Goal: Task Accomplishment & Management: Complete application form

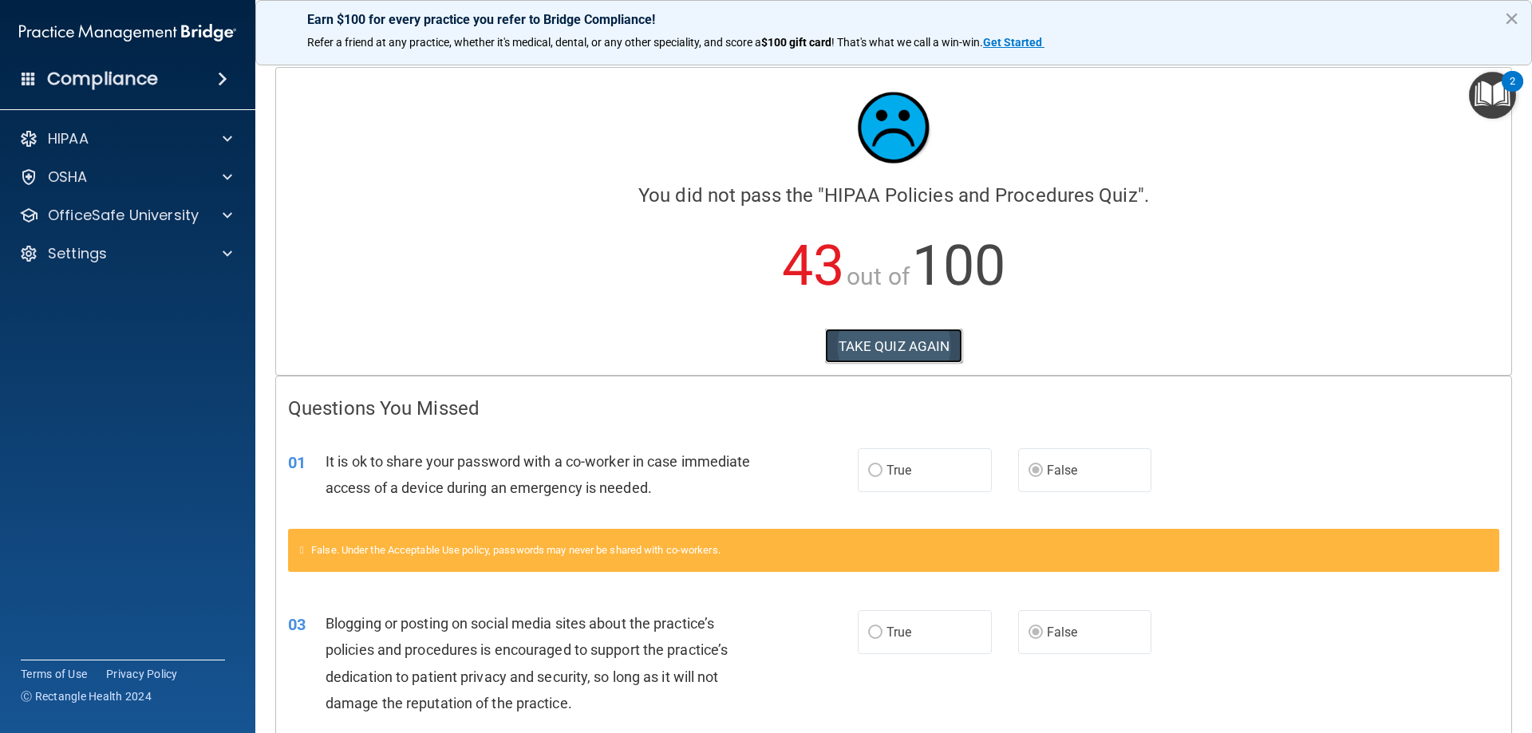
click at [840, 340] on button "TAKE QUIZ AGAIN" at bounding box center [894, 346] width 138 height 35
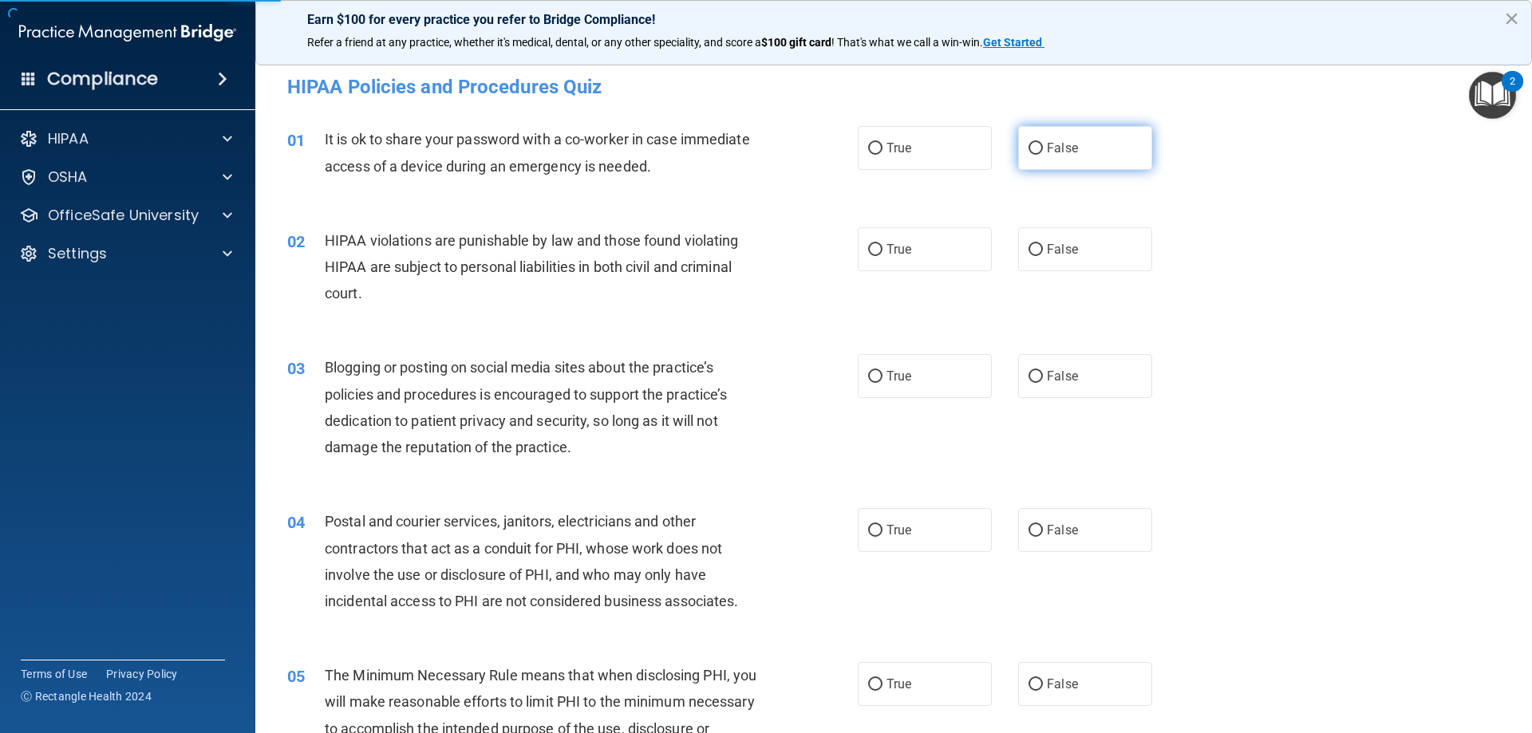
click at [1018, 155] on label "False" at bounding box center [1085, 148] width 134 height 44
click at [1029, 155] on input "False" at bounding box center [1036, 149] width 14 height 12
radio input "true"
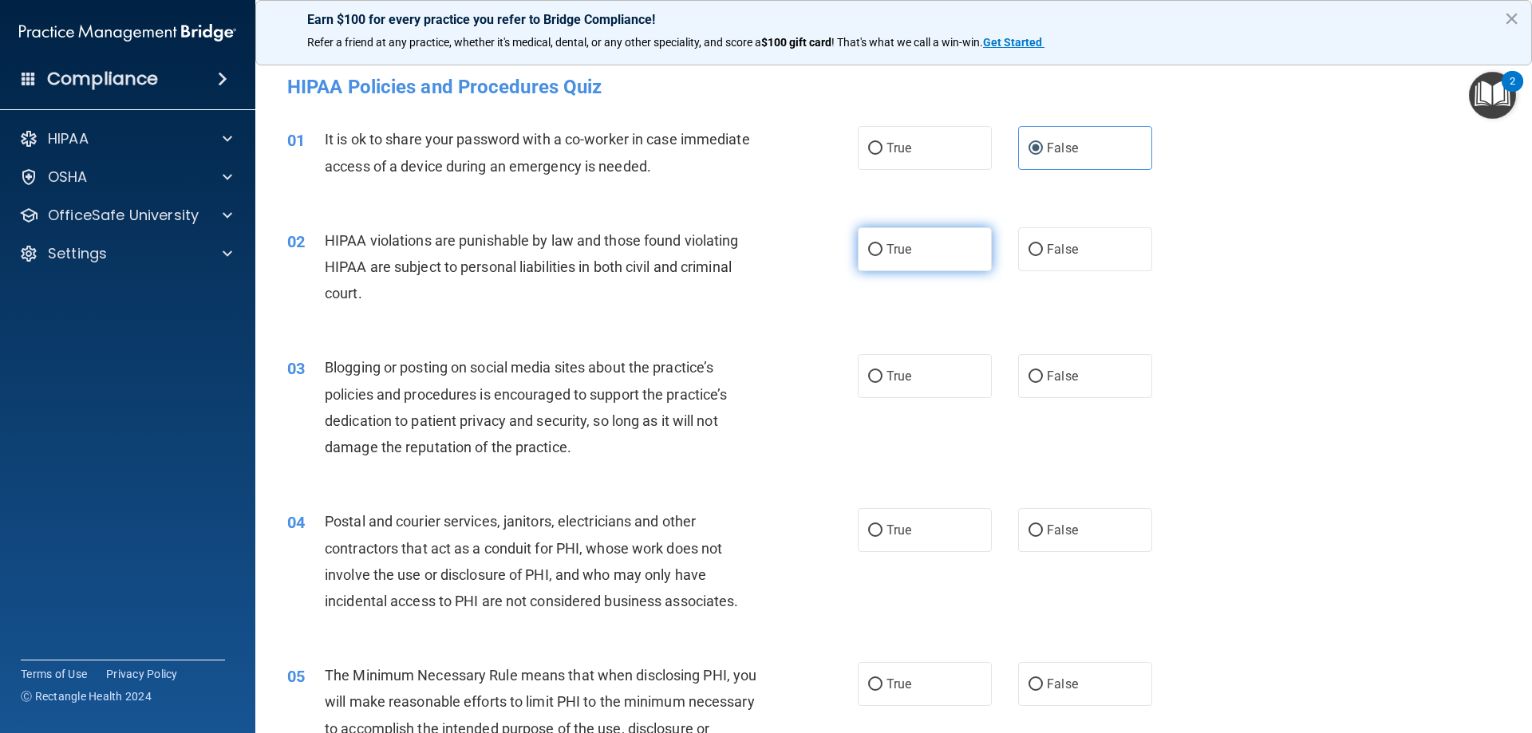
click at [859, 253] on label "True" at bounding box center [925, 249] width 134 height 44
click at [868, 253] on input "True" at bounding box center [875, 250] width 14 height 12
radio input "true"
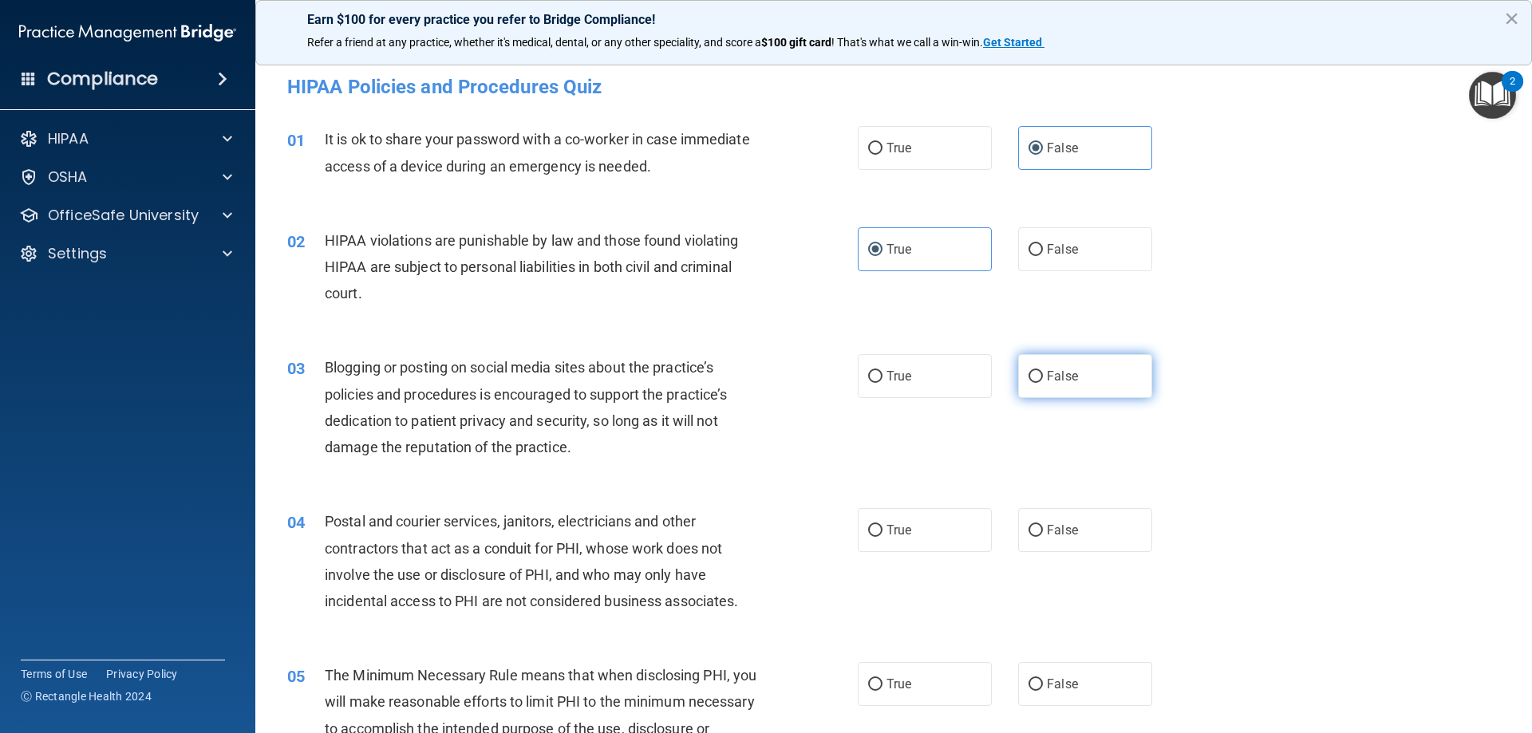
click at [1018, 356] on label "False" at bounding box center [1085, 376] width 134 height 44
click at [1029, 371] on input "False" at bounding box center [1036, 377] width 14 height 12
radio input "true"
click at [886, 533] on span "True" at bounding box center [898, 530] width 25 height 15
click at [882, 533] on input "True" at bounding box center [875, 531] width 14 height 12
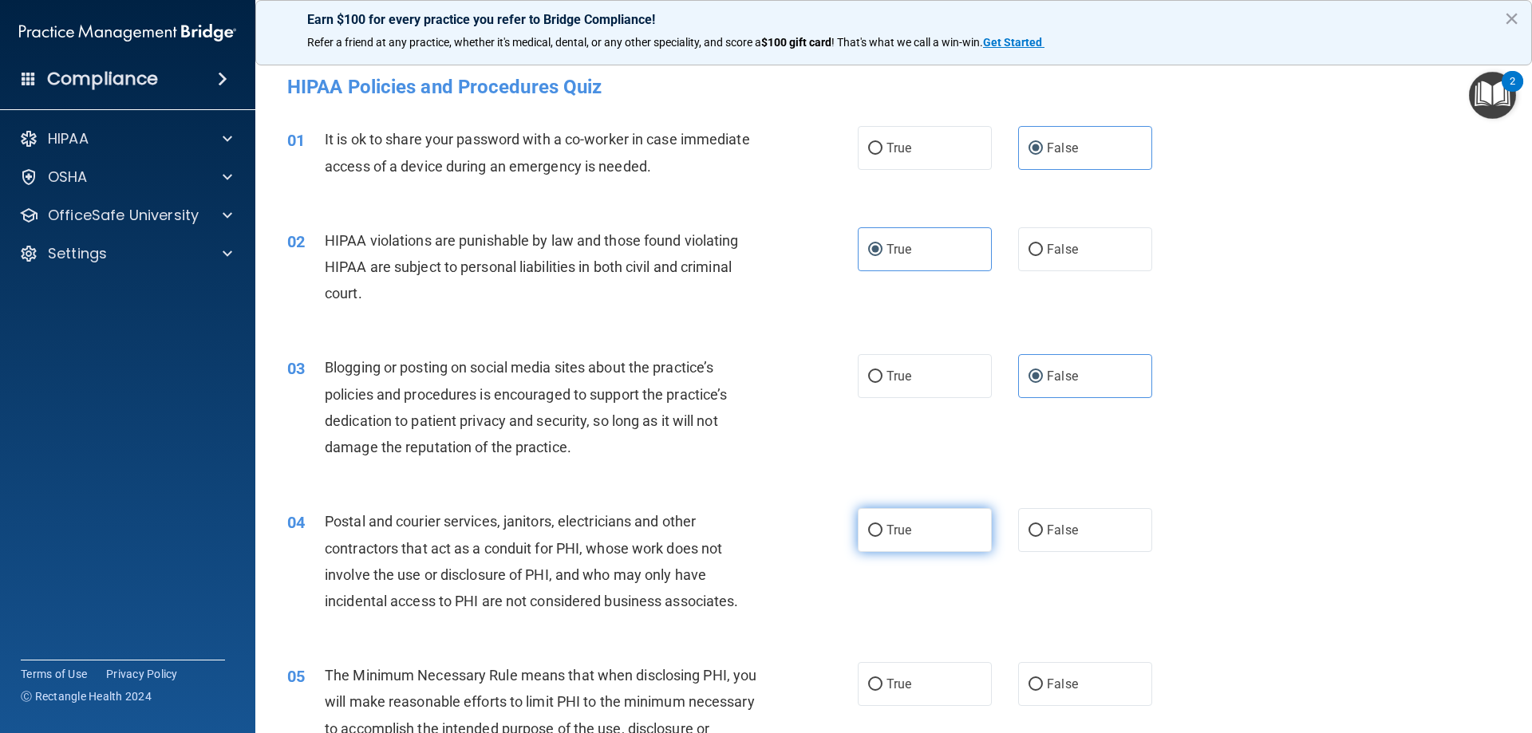
radio input "true"
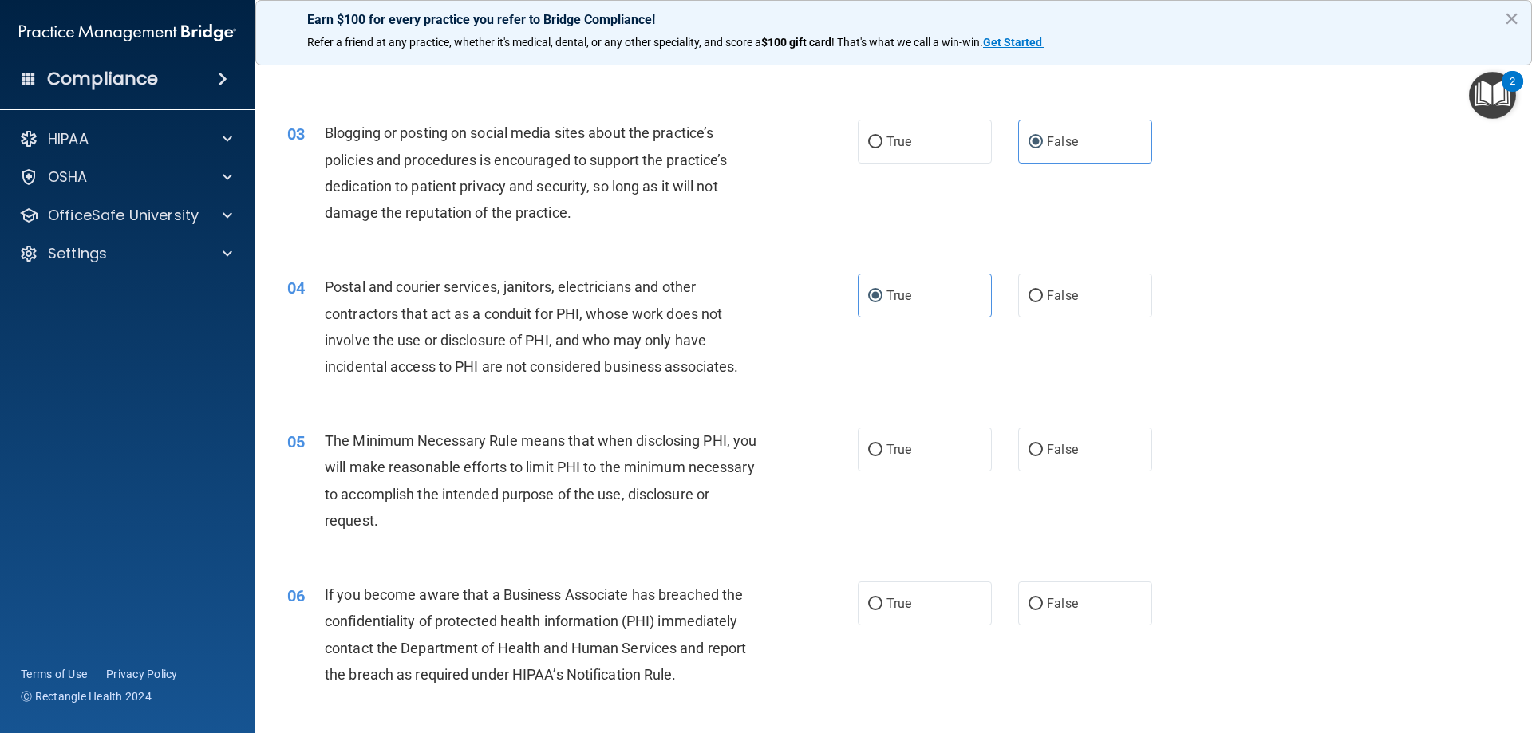
scroll to position [239, 0]
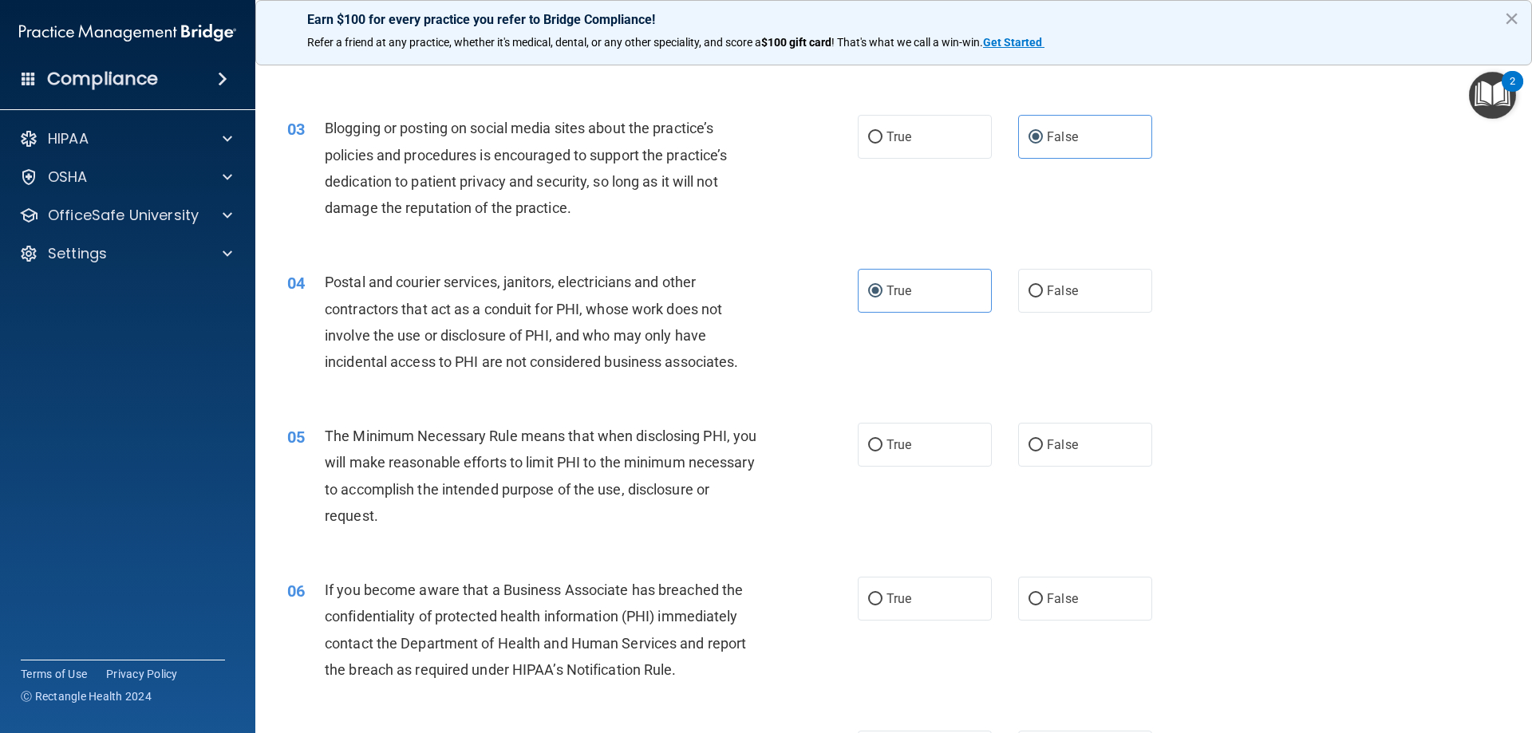
click at [914, 475] on div "05 The Minimum Necessary Rule means that when disclosing PHI, you will make rea…" at bounding box center [893, 480] width 1237 height 154
click at [910, 428] on label "True" at bounding box center [925, 445] width 134 height 44
click at [882, 440] on input "True" at bounding box center [875, 446] width 14 height 12
radio input "true"
click at [1052, 588] on label "False" at bounding box center [1085, 599] width 134 height 44
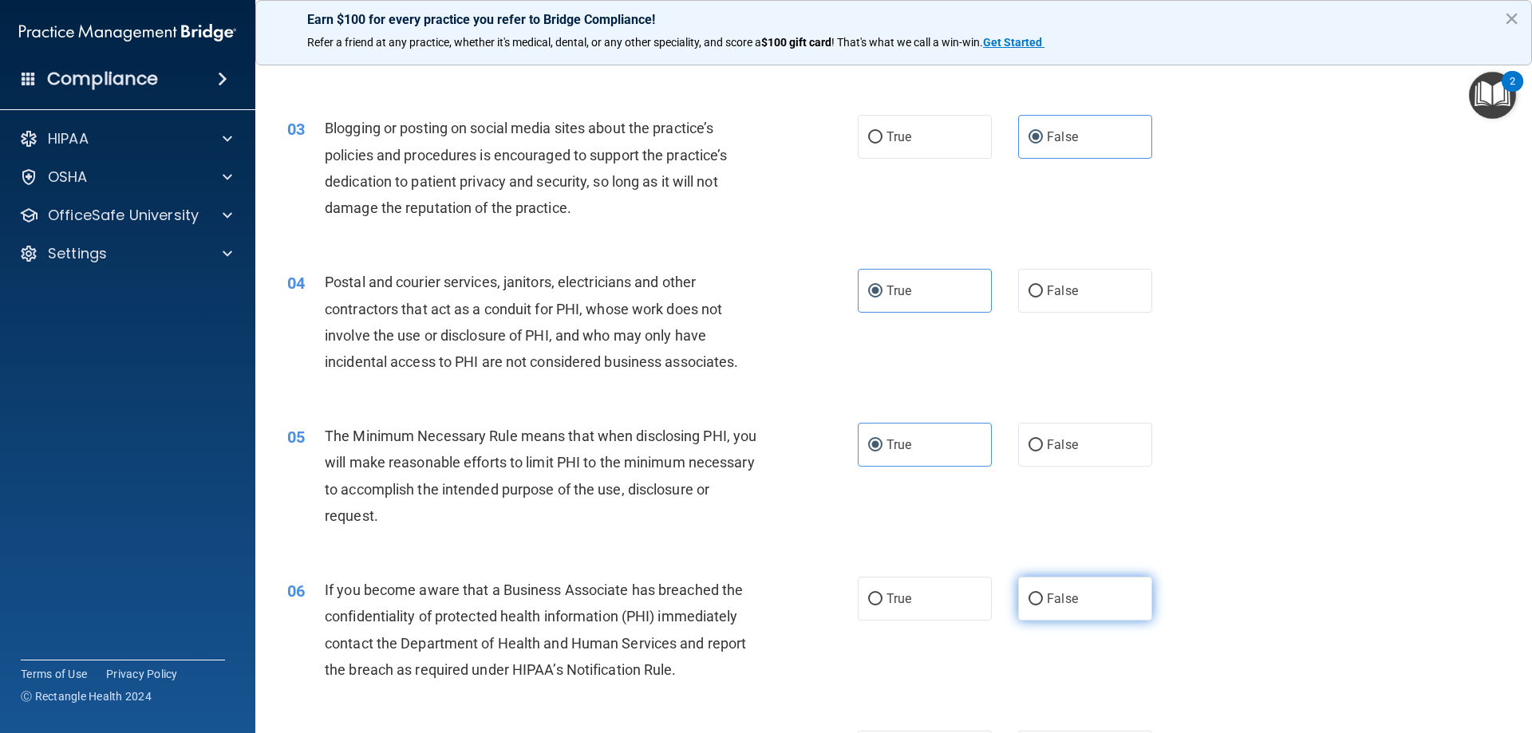
click at [1043, 594] on input "False" at bounding box center [1036, 600] width 14 height 12
radio input "true"
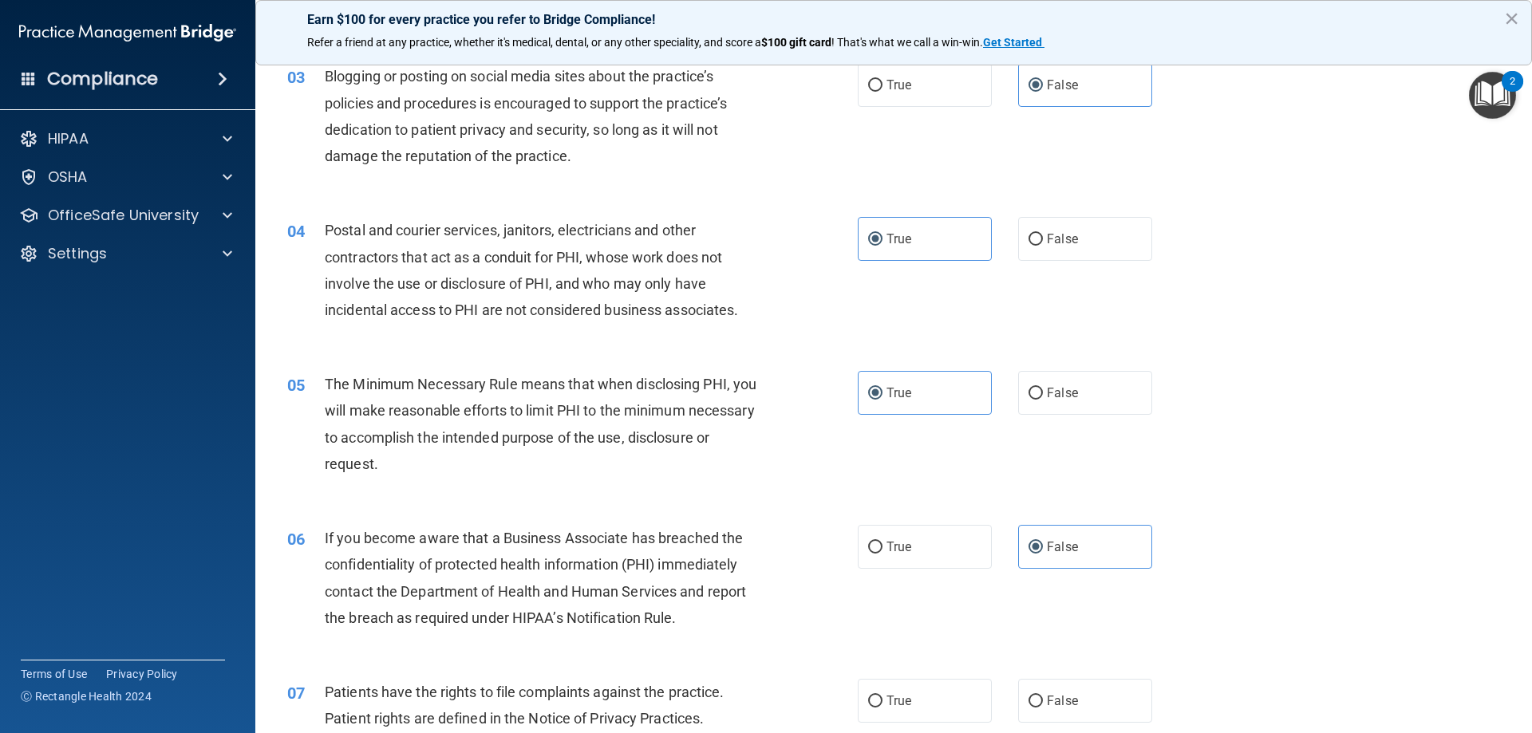
scroll to position [319, 0]
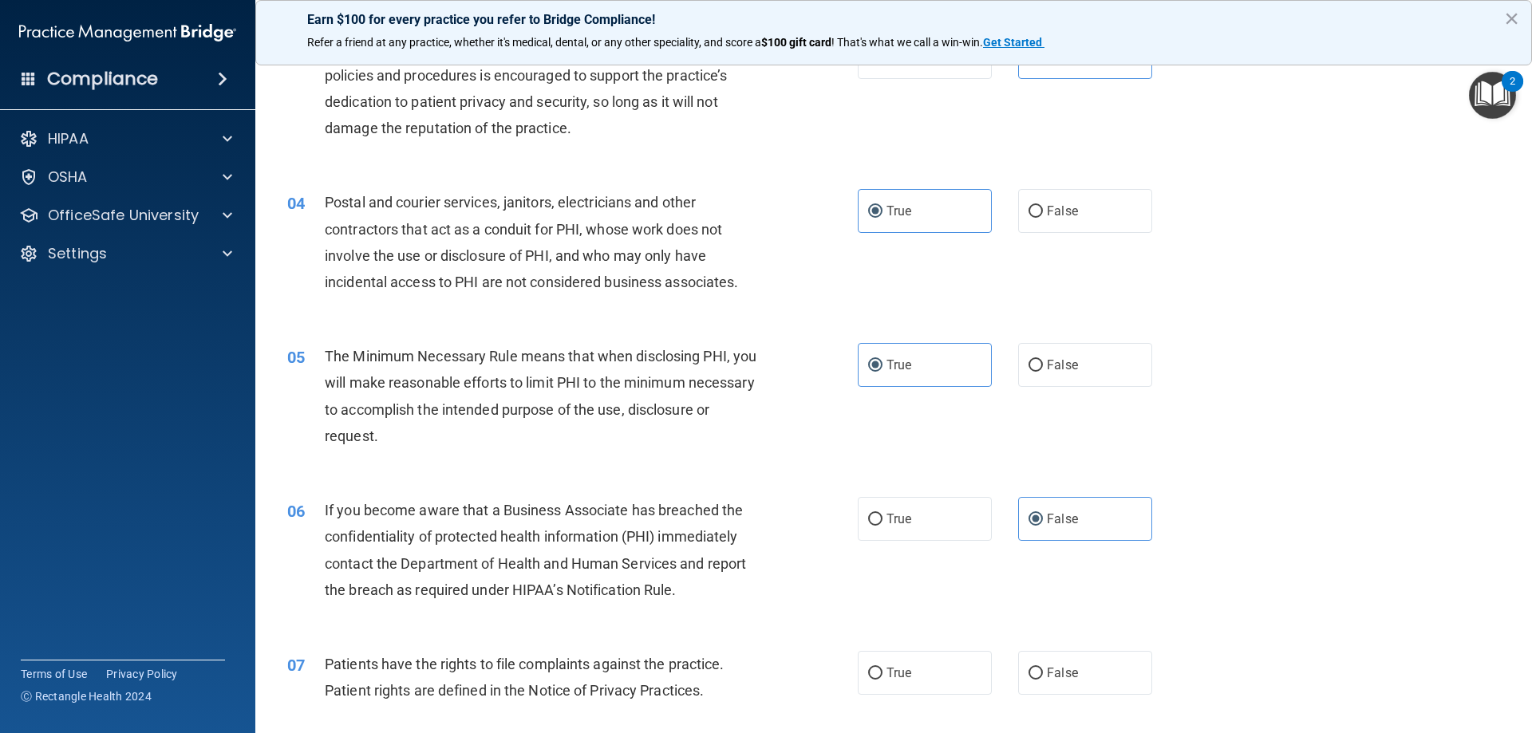
drag, startPoint x: 877, startPoint y: 662, endPoint x: 895, endPoint y: 613, distance: 52.8
click at [877, 660] on label "True" at bounding box center [925, 673] width 134 height 44
click at [877, 668] on input "True" at bounding box center [875, 674] width 14 height 12
radio input "true"
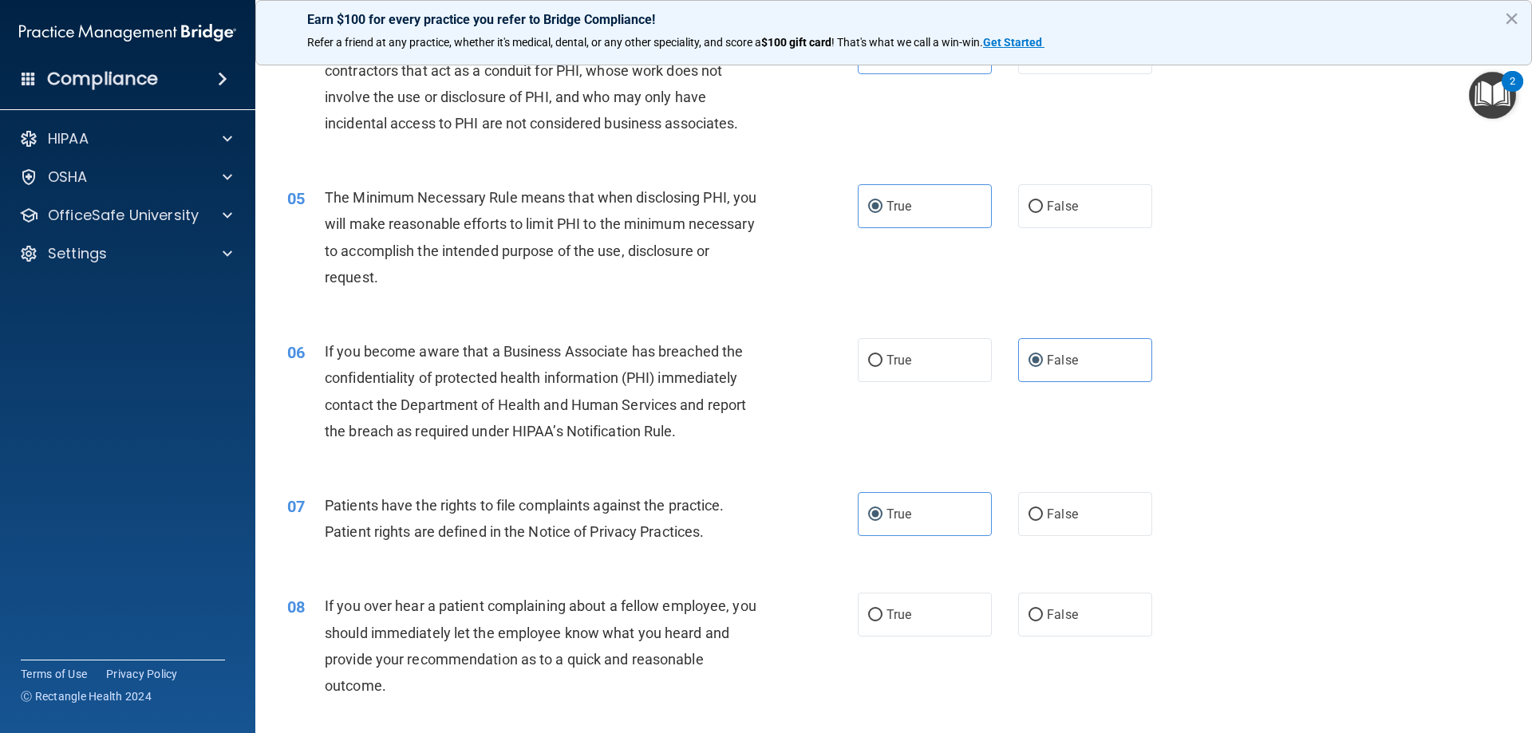
scroll to position [479, 0]
click at [1038, 616] on label "False" at bounding box center [1085, 614] width 134 height 44
click at [1038, 616] on input "False" at bounding box center [1036, 615] width 14 height 12
radio input "true"
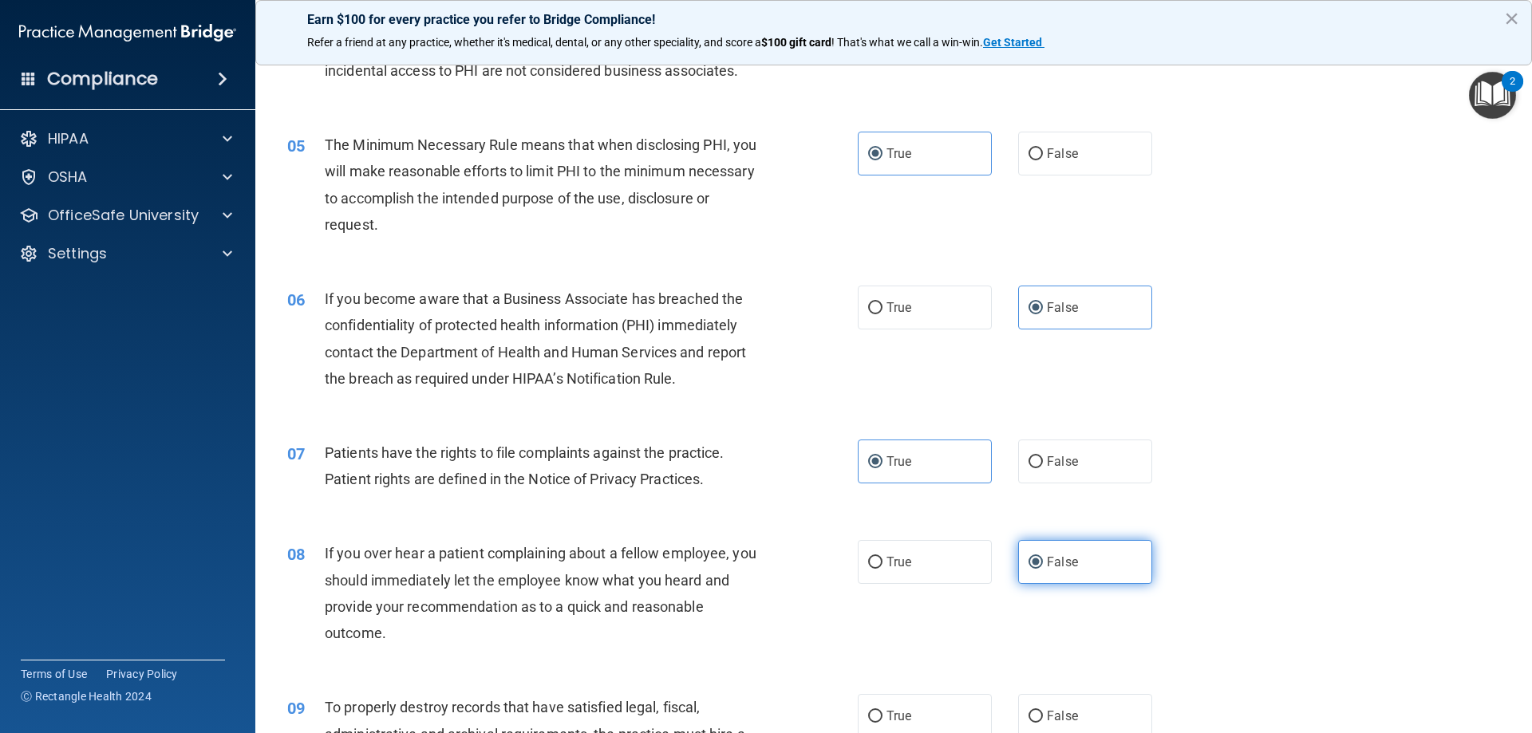
scroll to position [559, 0]
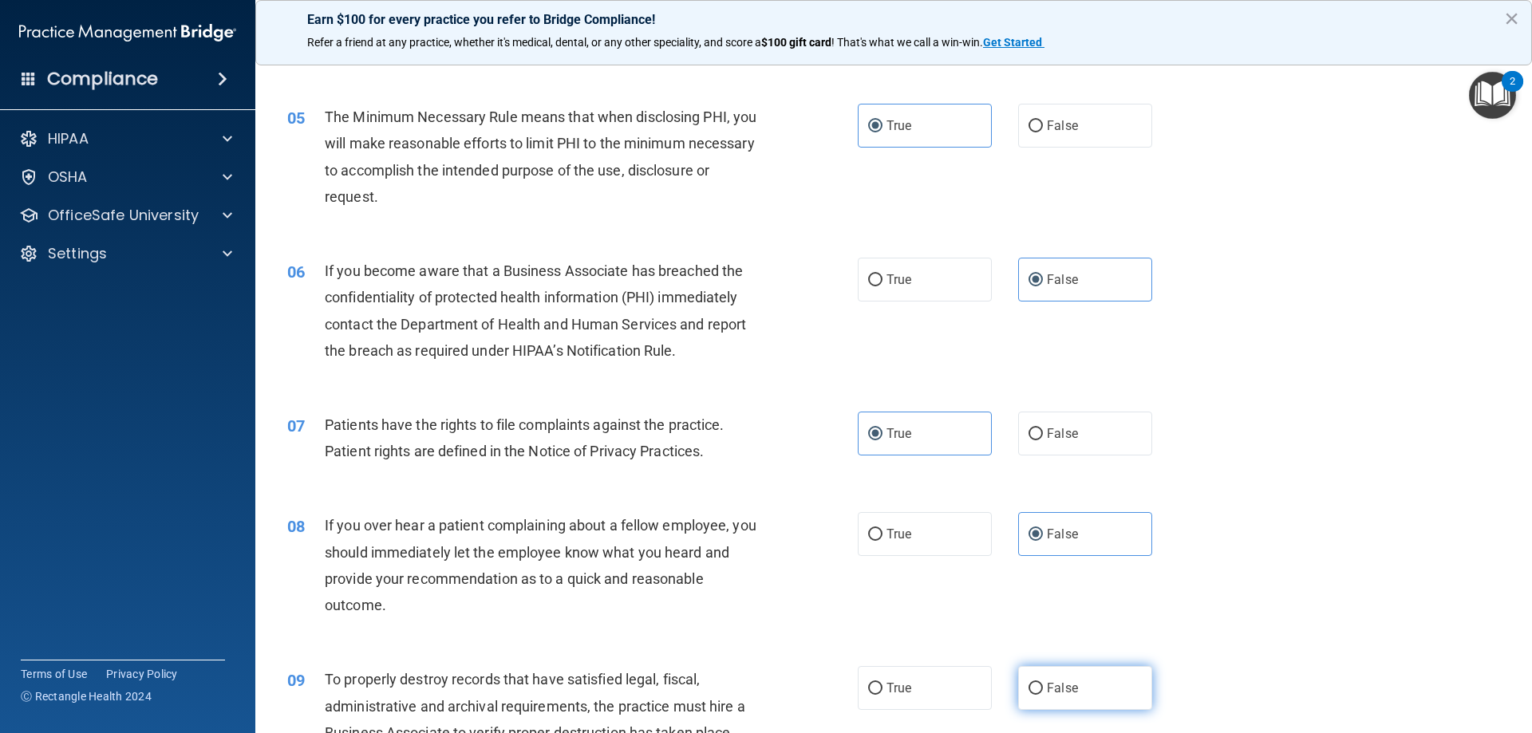
click at [1047, 669] on label "False" at bounding box center [1085, 688] width 134 height 44
click at [1043, 683] on input "False" at bounding box center [1036, 689] width 14 height 12
radio input "true"
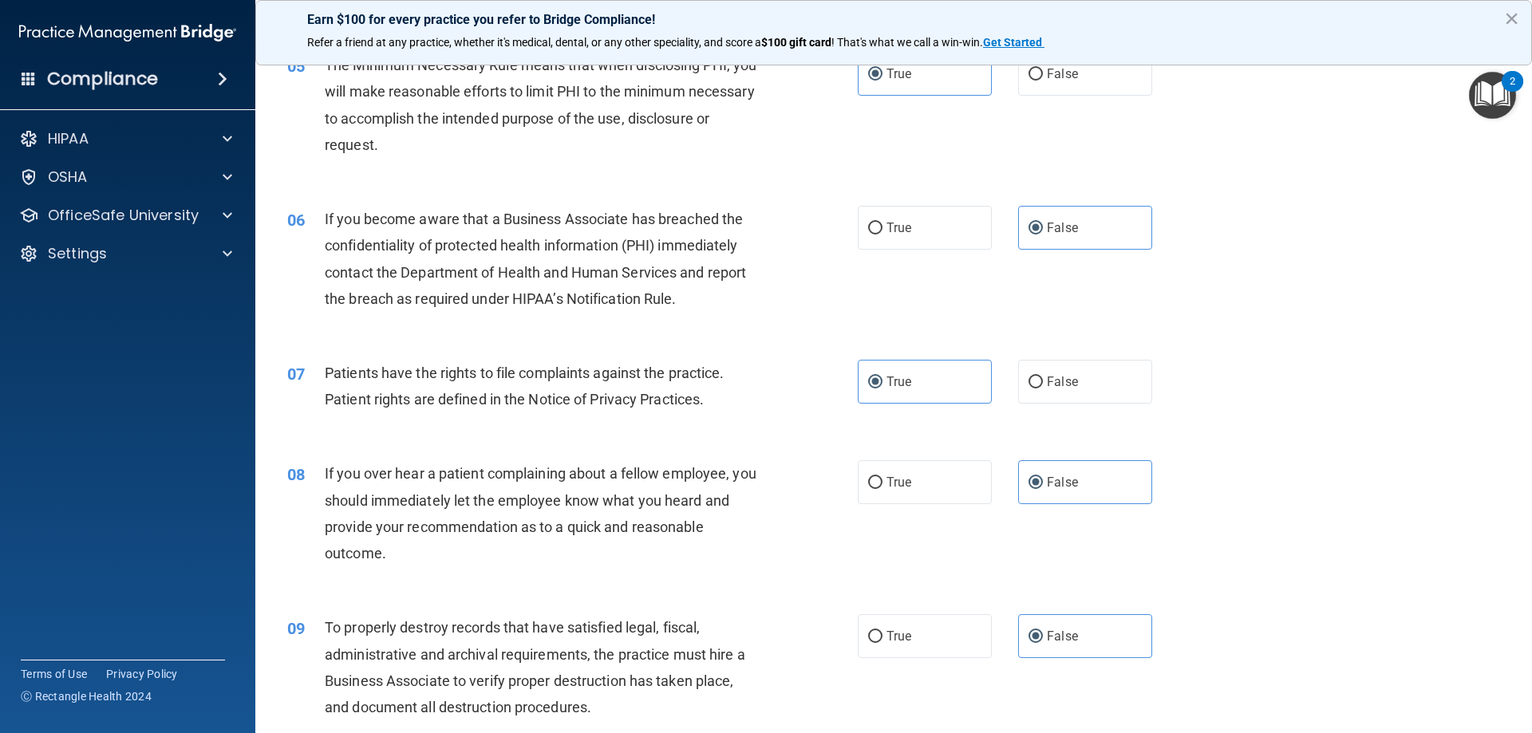
scroll to position [638, 0]
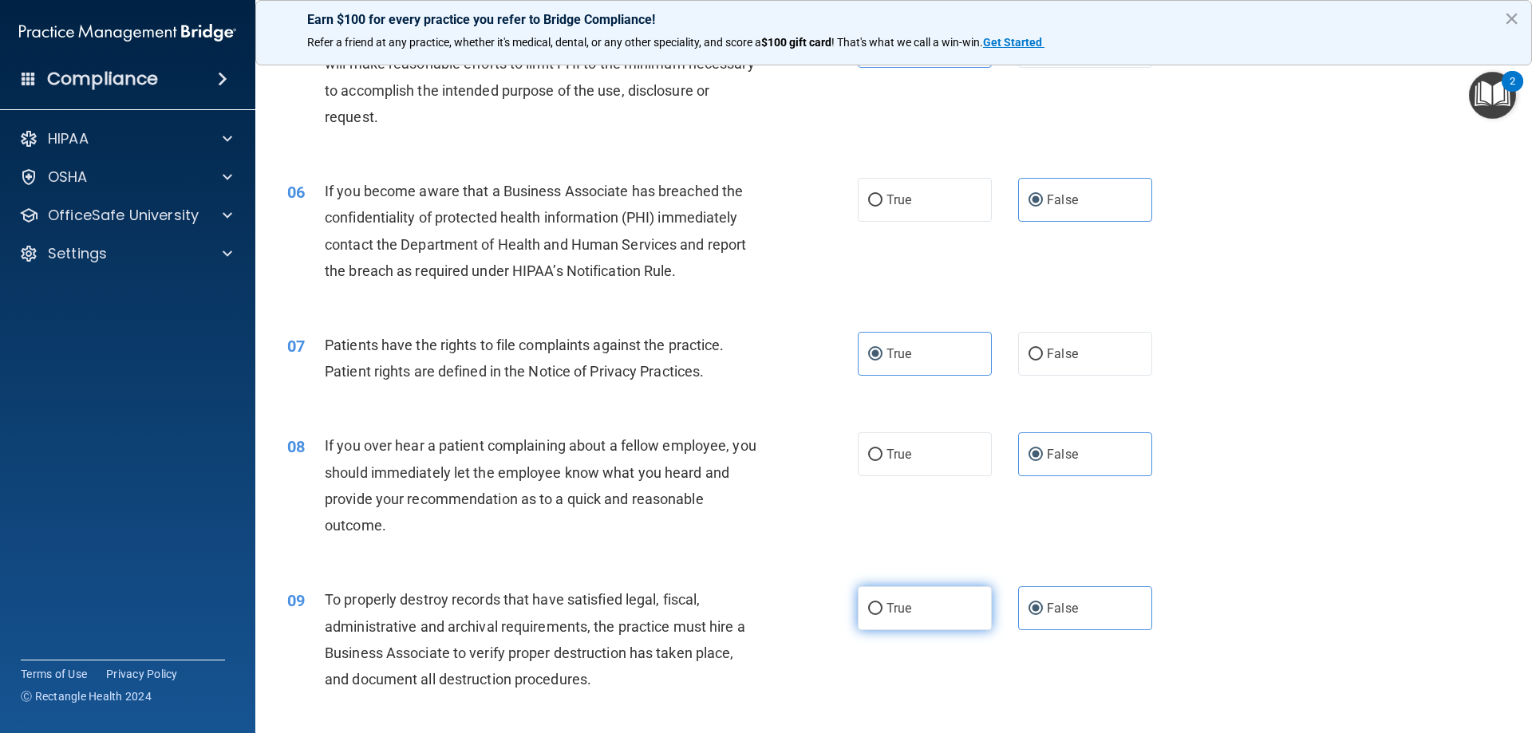
click at [934, 612] on label "True" at bounding box center [925, 608] width 134 height 44
click at [882, 612] on input "True" at bounding box center [875, 609] width 14 height 12
radio input "true"
click at [934, 612] on label "True" at bounding box center [925, 608] width 134 height 44
click at [882, 612] on input "True" at bounding box center [875, 609] width 14 height 12
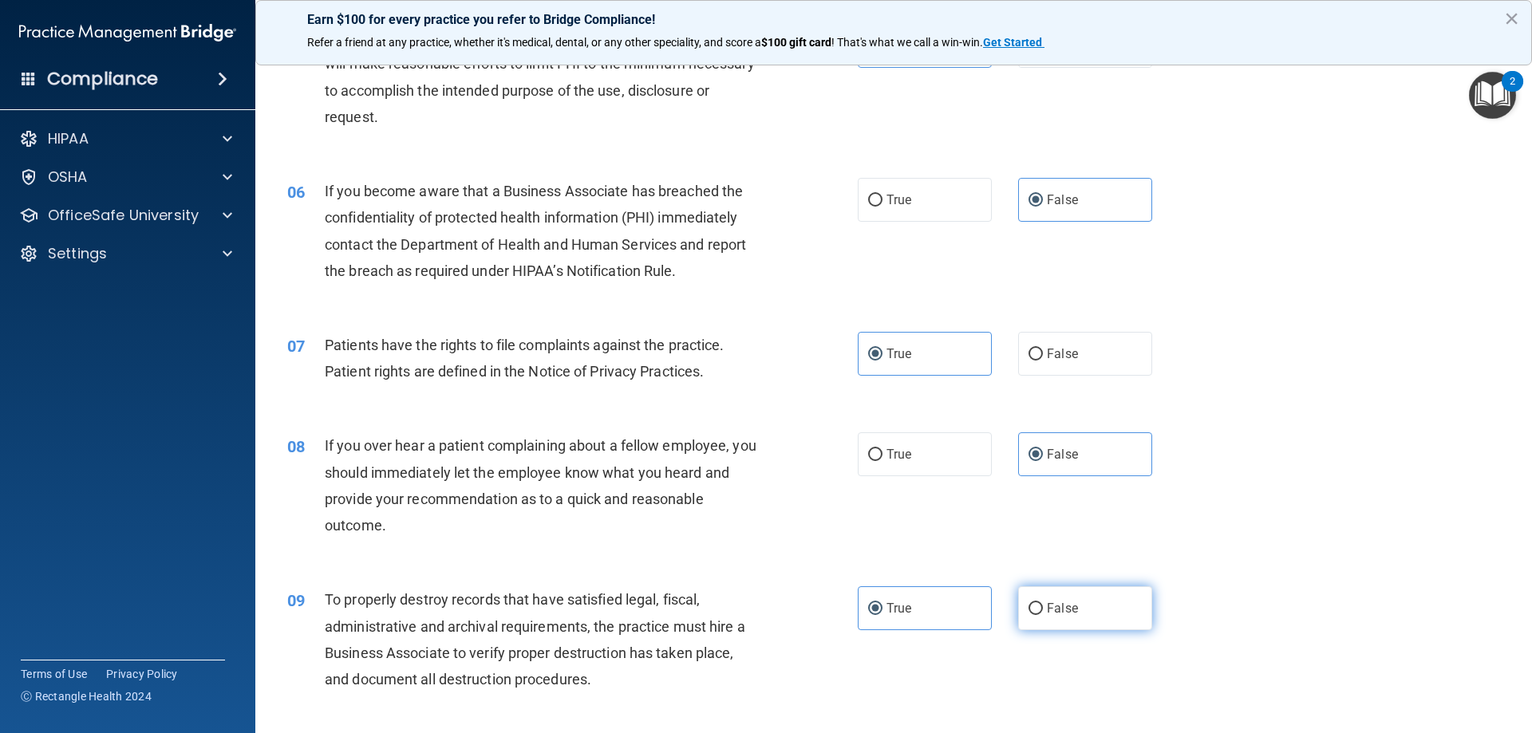
click at [1029, 615] on input "False" at bounding box center [1036, 609] width 14 height 12
radio input "true"
radio input "false"
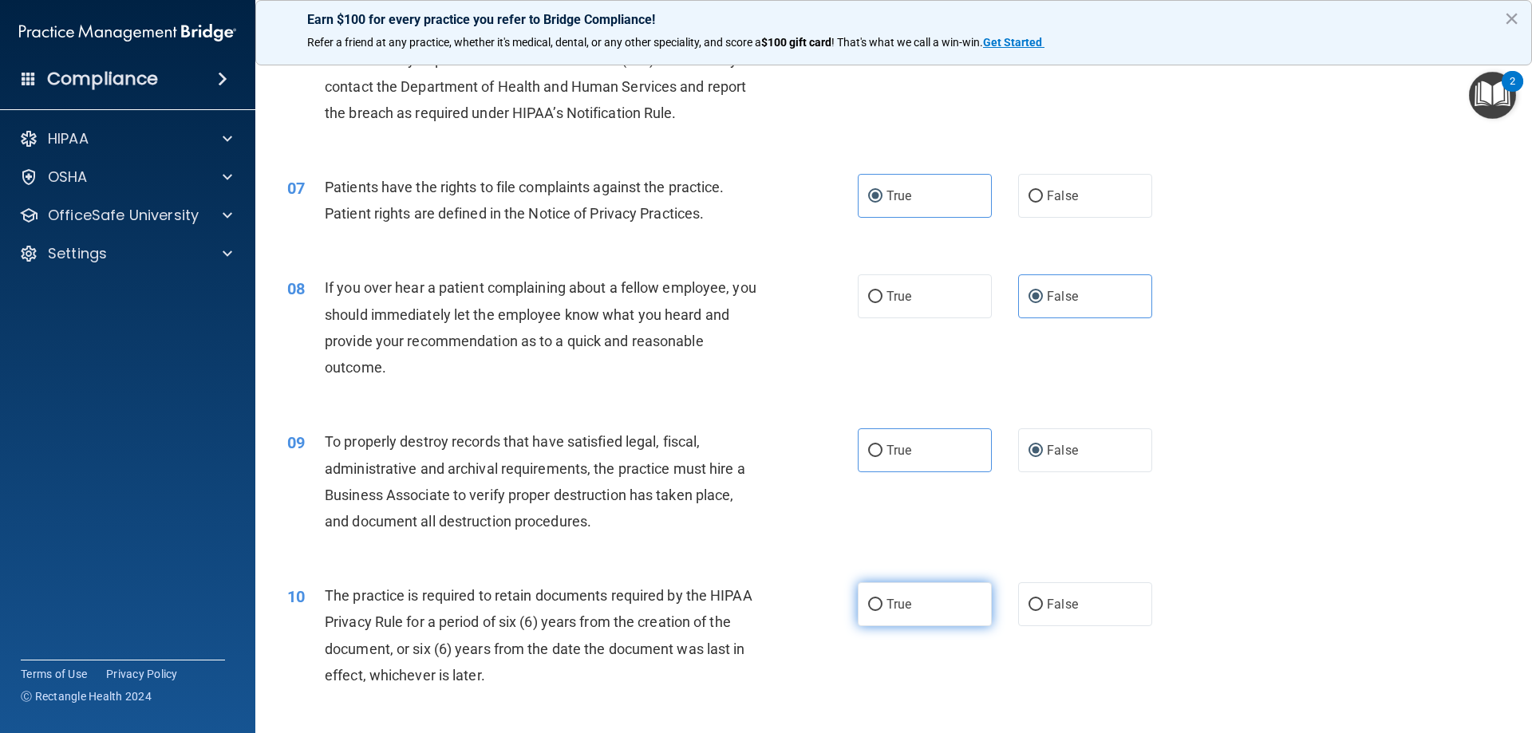
scroll to position [798, 0]
click at [892, 605] on span "True" at bounding box center [898, 602] width 25 height 15
click at [882, 605] on input "True" at bounding box center [875, 604] width 14 height 12
radio input "true"
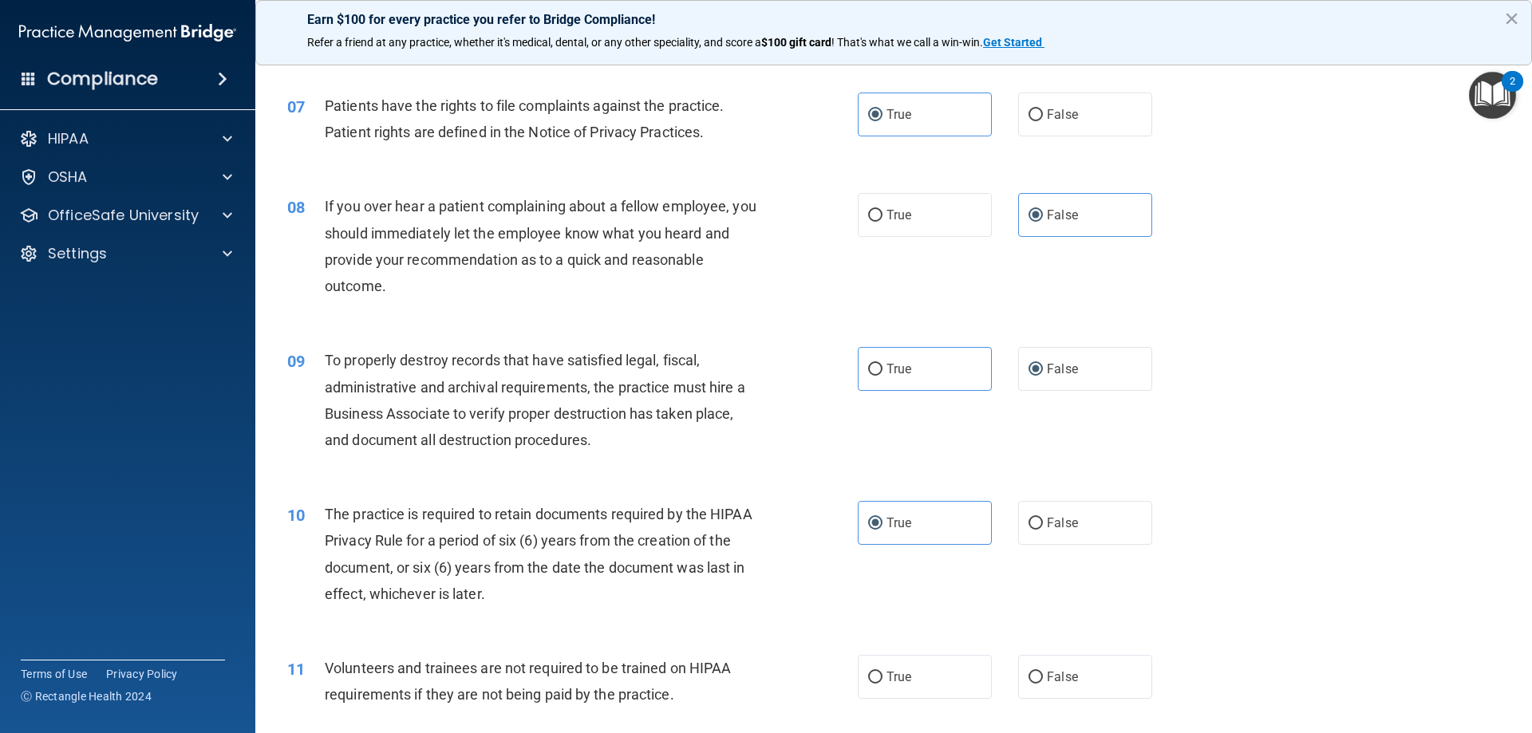
click at [1009, 673] on div "True False" at bounding box center [1019, 677] width 322 height 44
click at [1018, 675] on label "False" at bounding box center [1085, 677] width 134 height 44
click at [1029, 675] on input "False" at bounding box center [1036, 678] width 14 height 12
radio input "true"
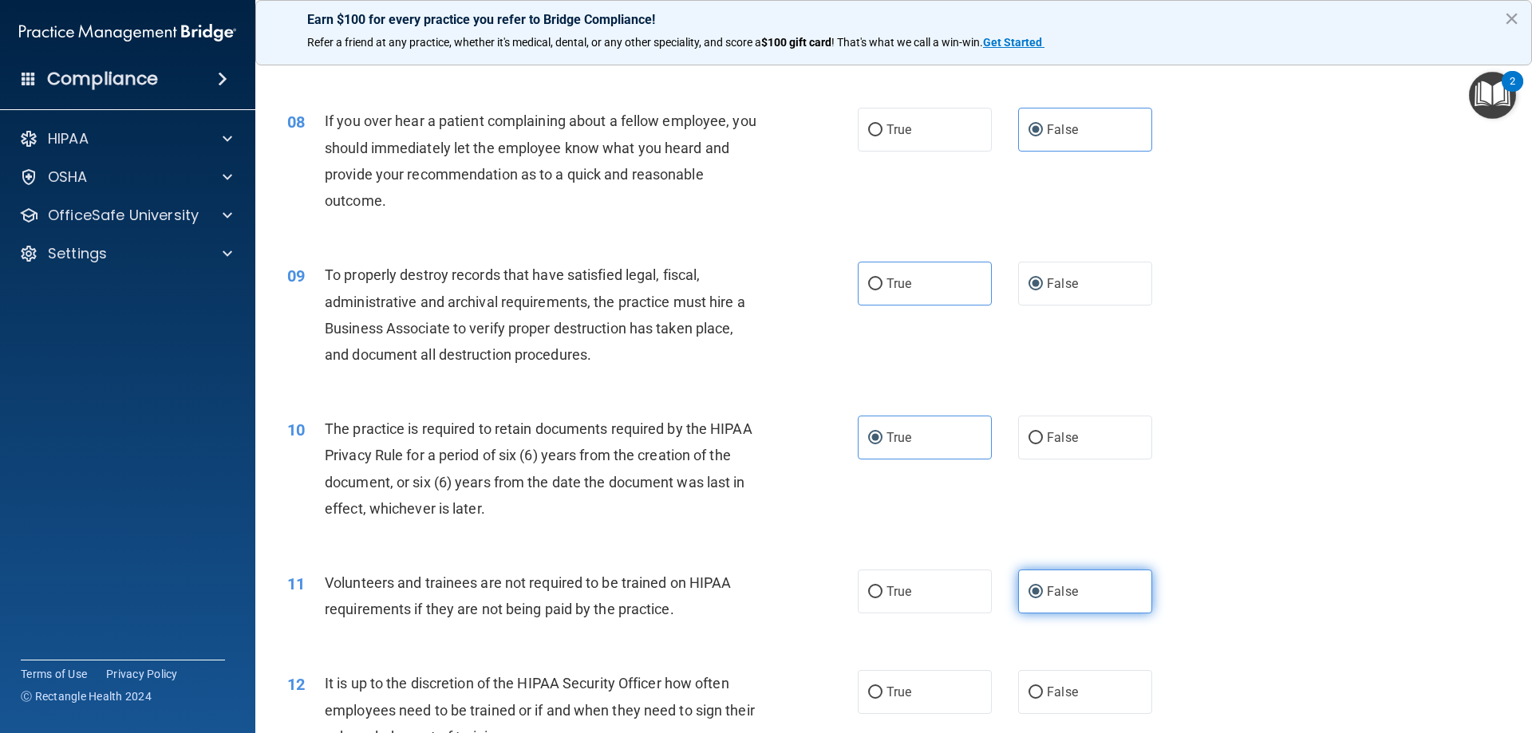
scroll to position [1037, 0]
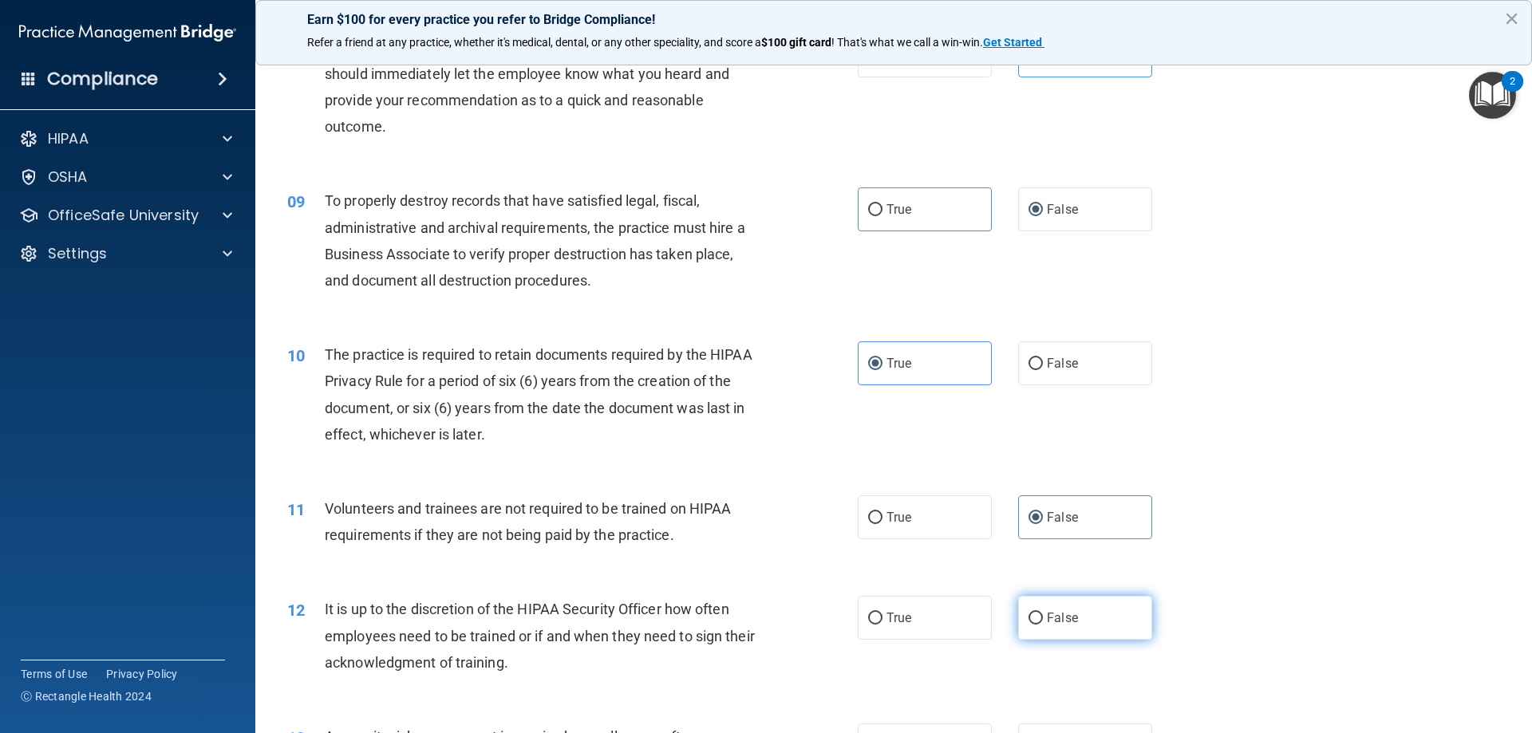
click at [1047, 618] on span "False" at bounding box center [1062, 617] width 31 height 15
click at [1040, 618] on input "False" at bounding box center [1036, 619] width 14 height 12
radio input "true"
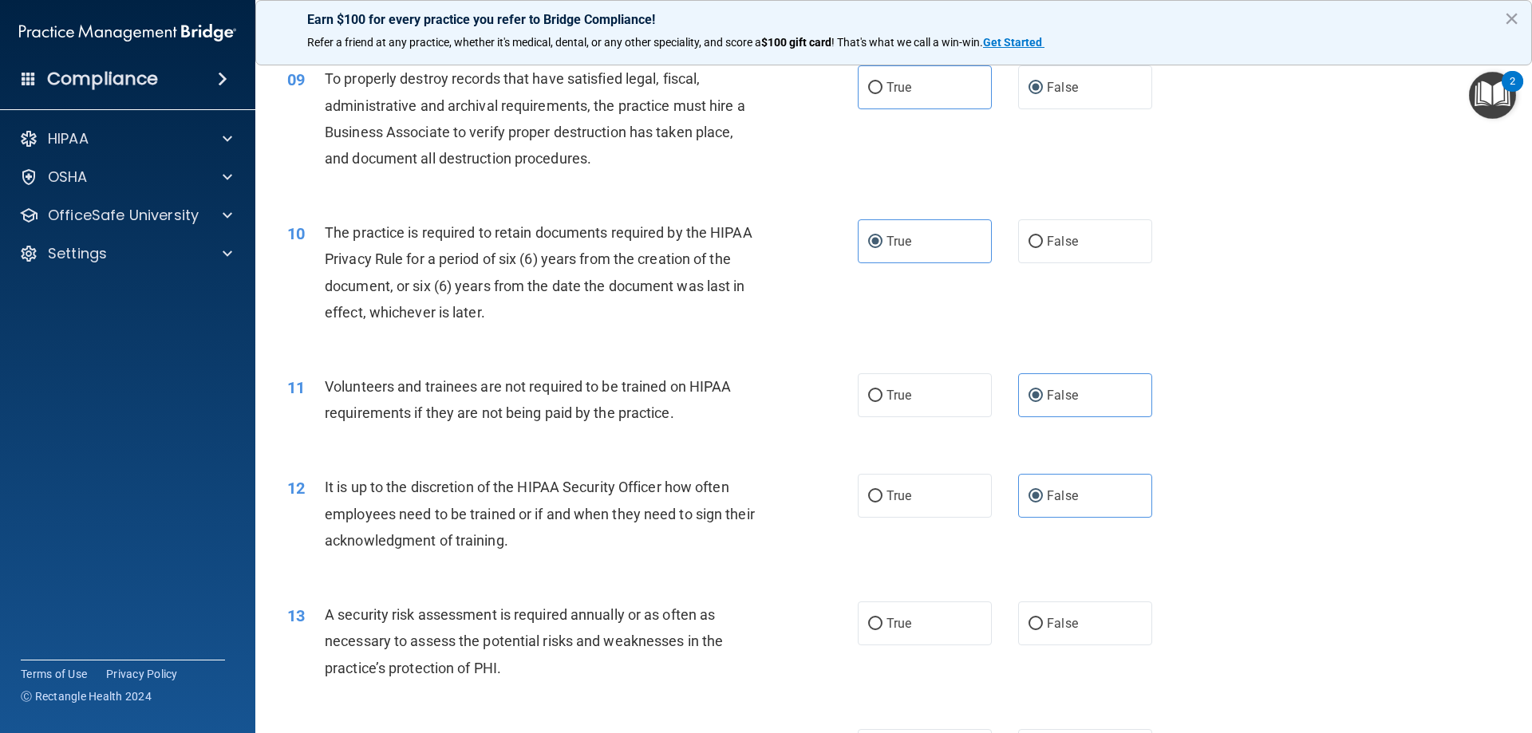
scroll to position [1197, 0]
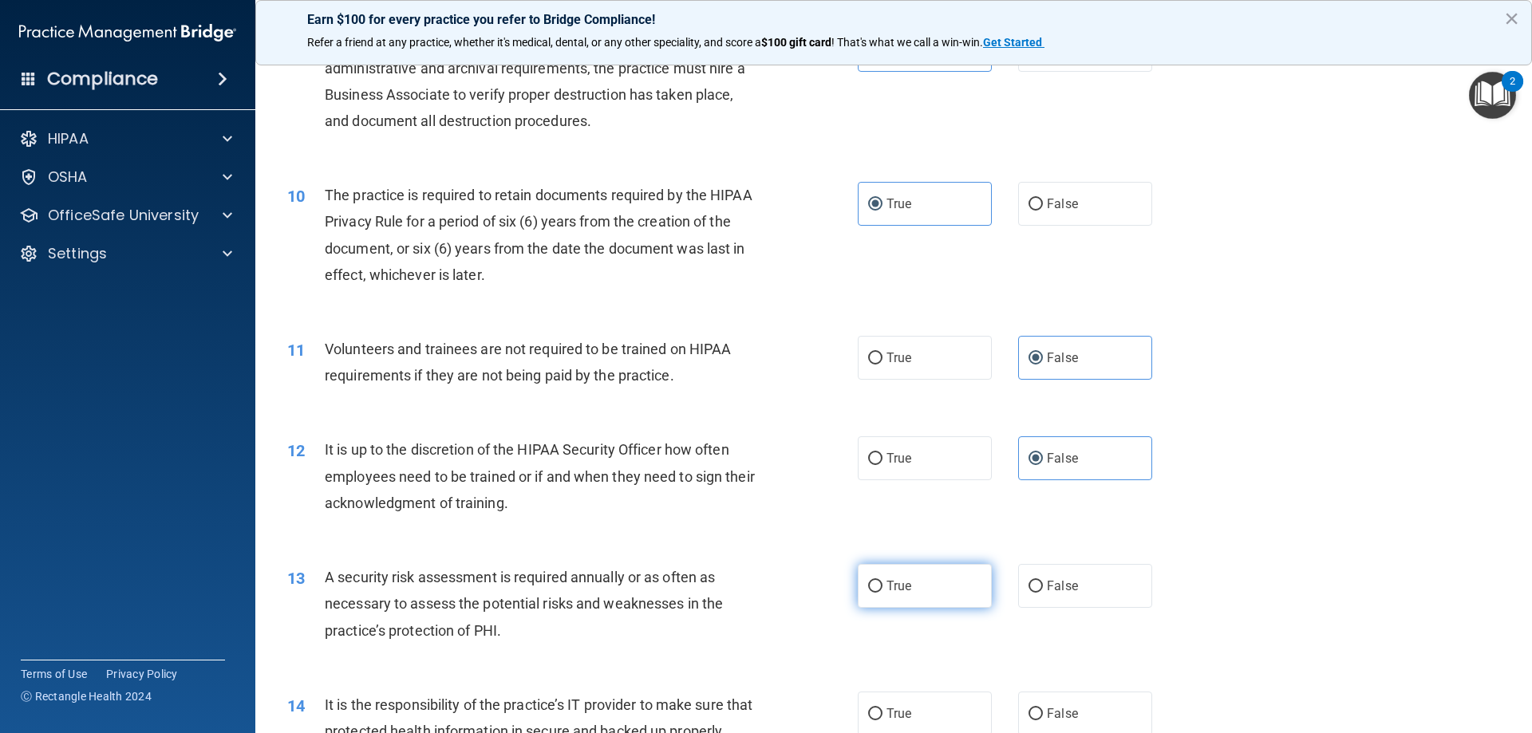
click at [911, 582] on label "True" at bounding box center [925, 586] width 134 height 44
click at [882, 582] on input "True" at bounding box center [875, 587] width 14 height 12
radio input "true"
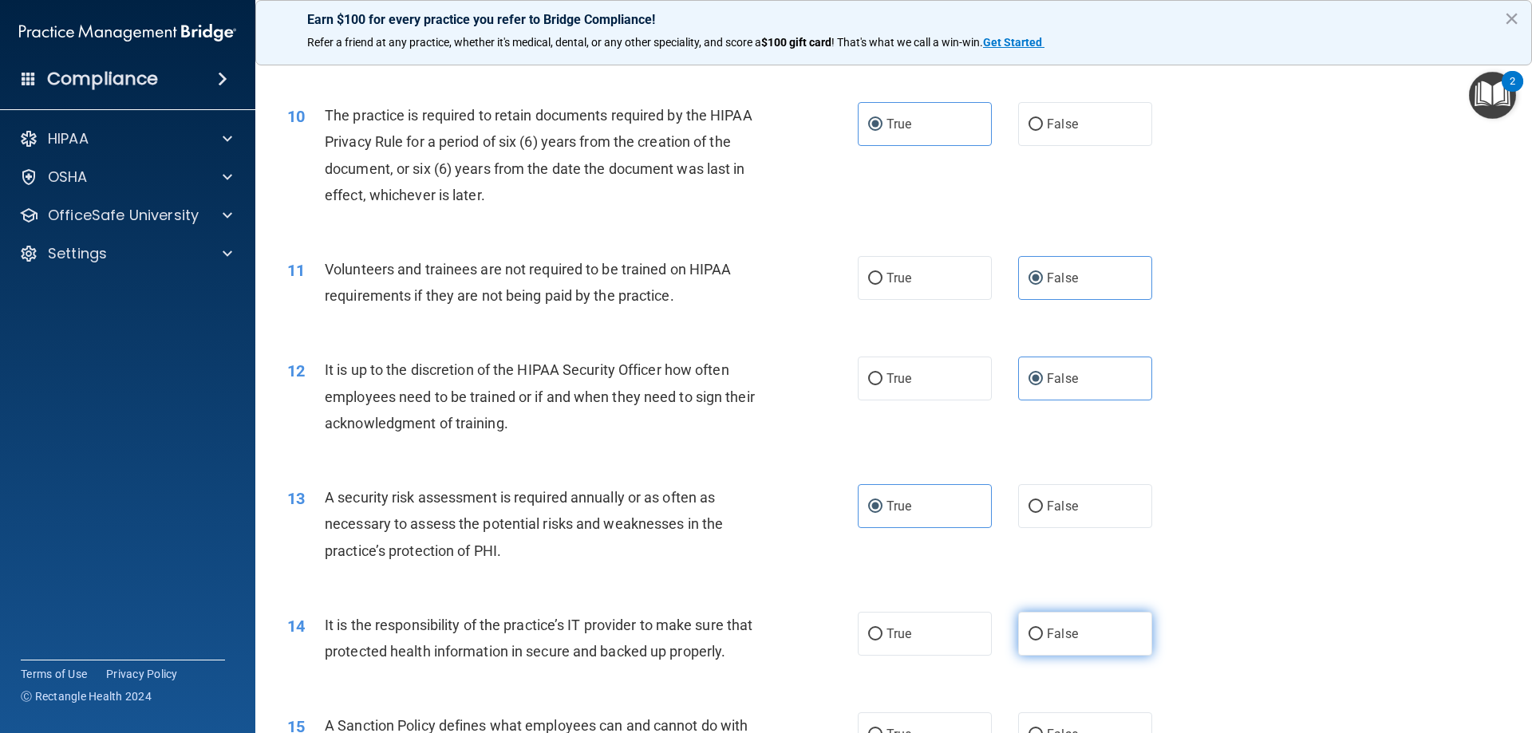
click at [1057, 622] on label "False" at bounding box center [1085, 634] width 134 height 44
click at [1043, 629] on input "False" at bounding box center [1036, 635] width 14 height 12
radio input "true"
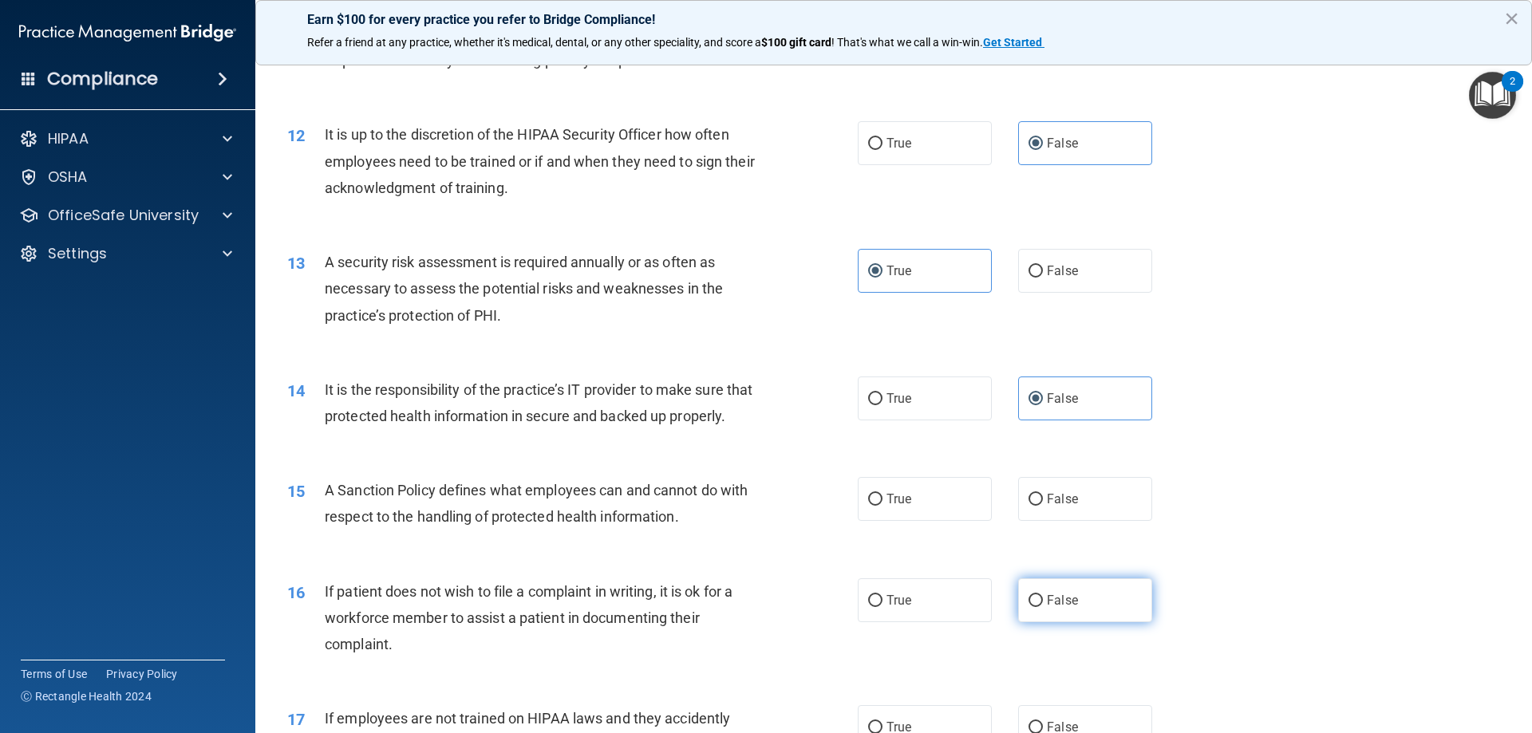
scroll to position [1516, 0]
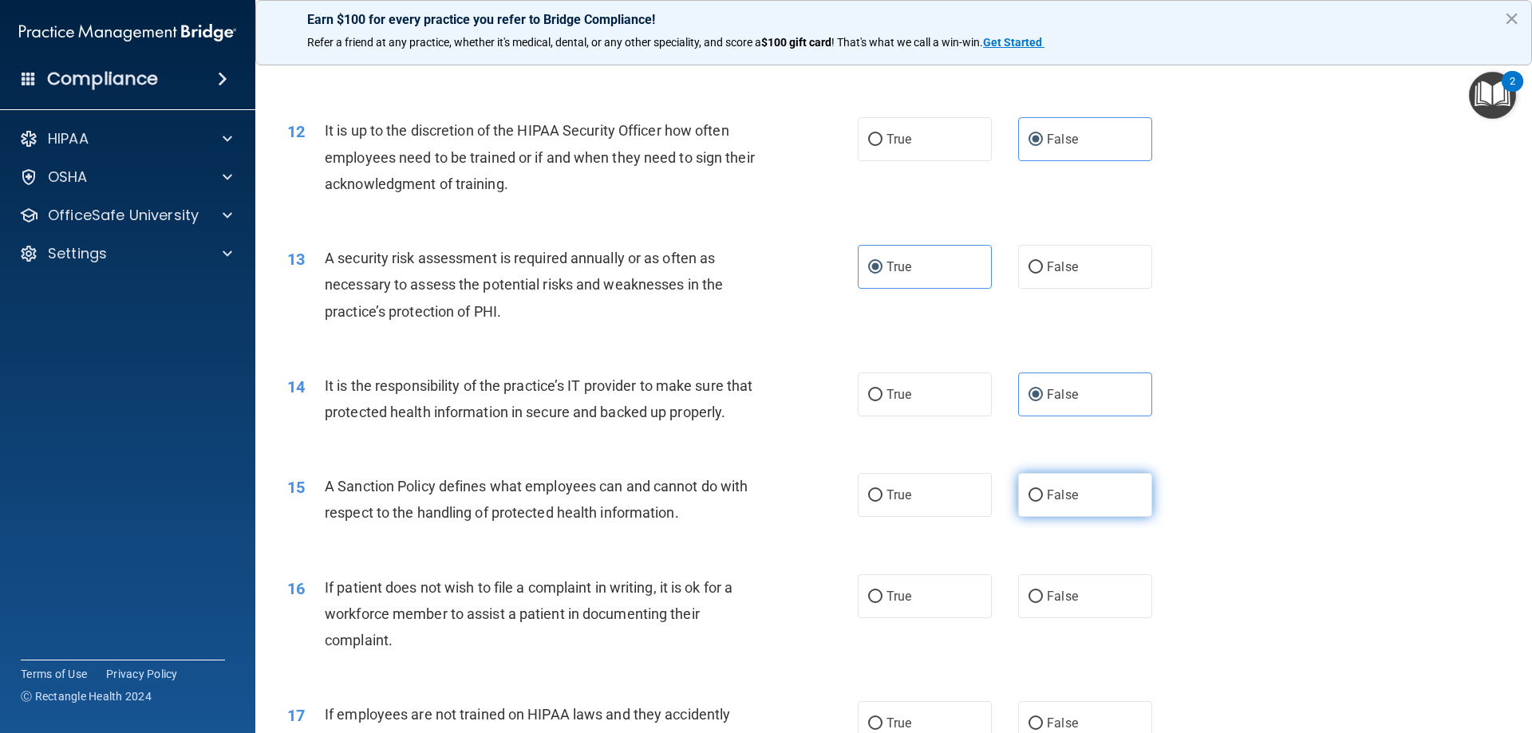
click at [1025, 517] on label "False" at bounding box center [1085, 495] width 134 height 44
click at [1029, 502] on input "False" at bounding box center [1036, 496] width 14 height 12
radio input "true"
click at [868, 603] on input "True" at bounding box center [875, 597] width 14 height 12
radio input "true"
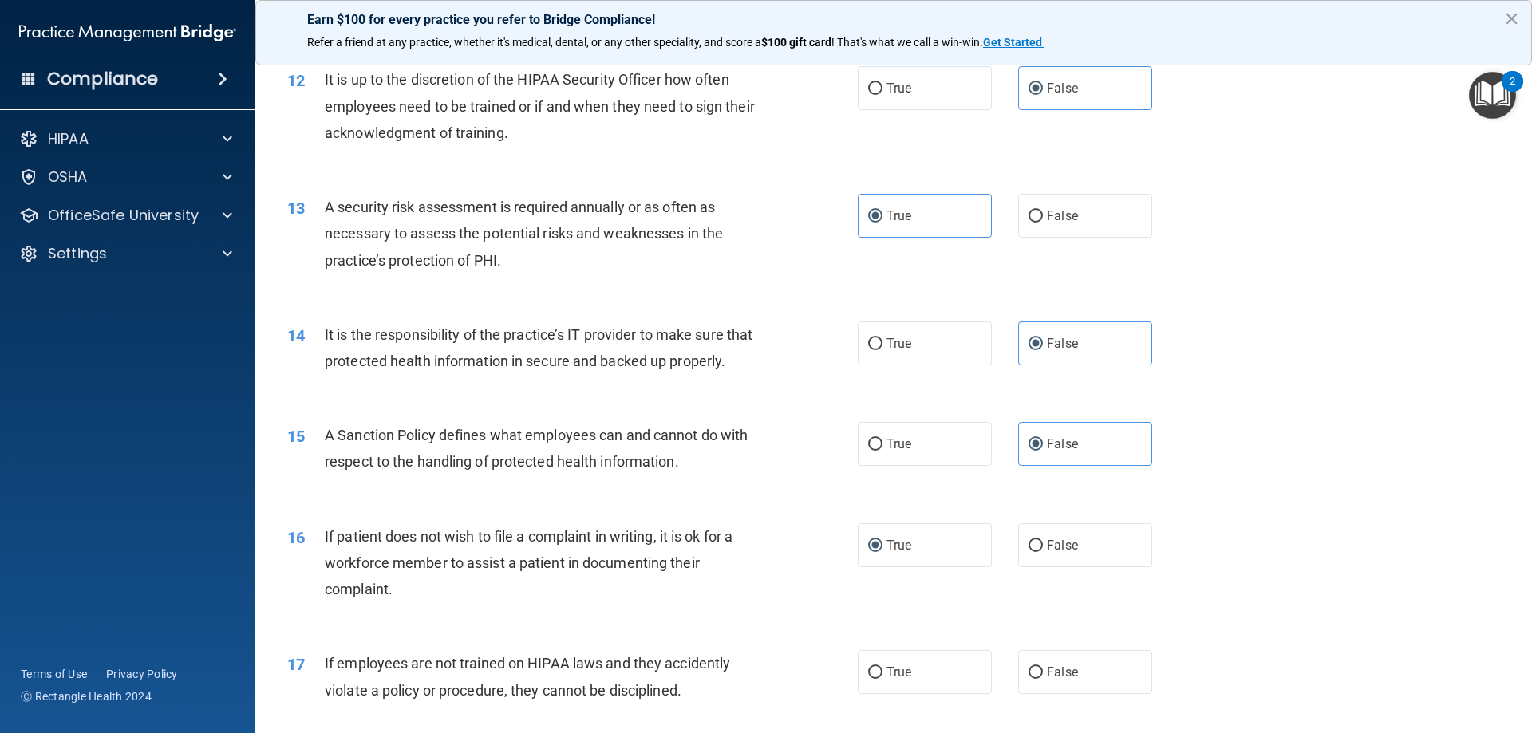
scroll to position [1596, 0]
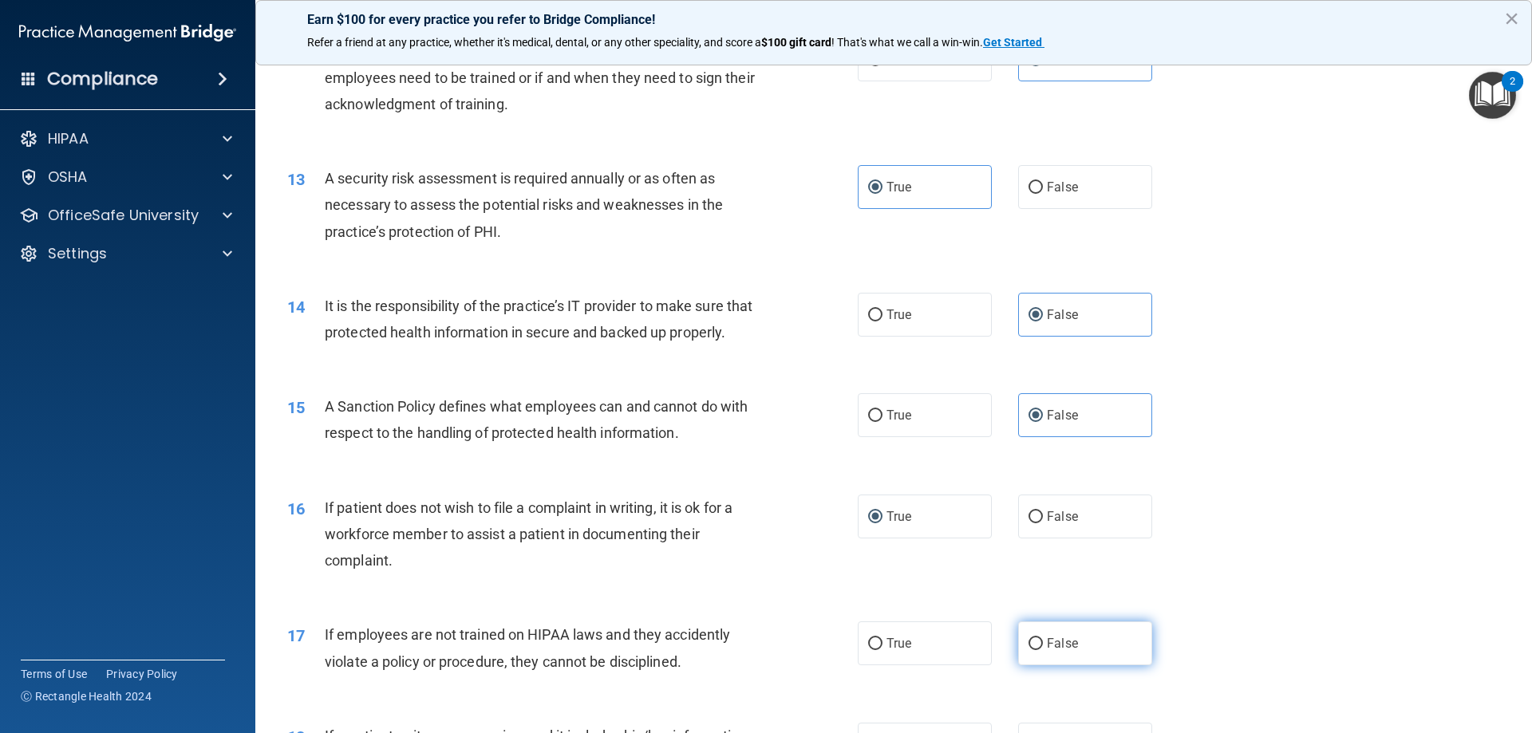
click at [1064, 659] on label "False" at bounding box center [1085, 644] width 134 height 44
click at [1043, 650] on input "False" at bounding box center [1036, 644] width 14 height 12
radio input "true"
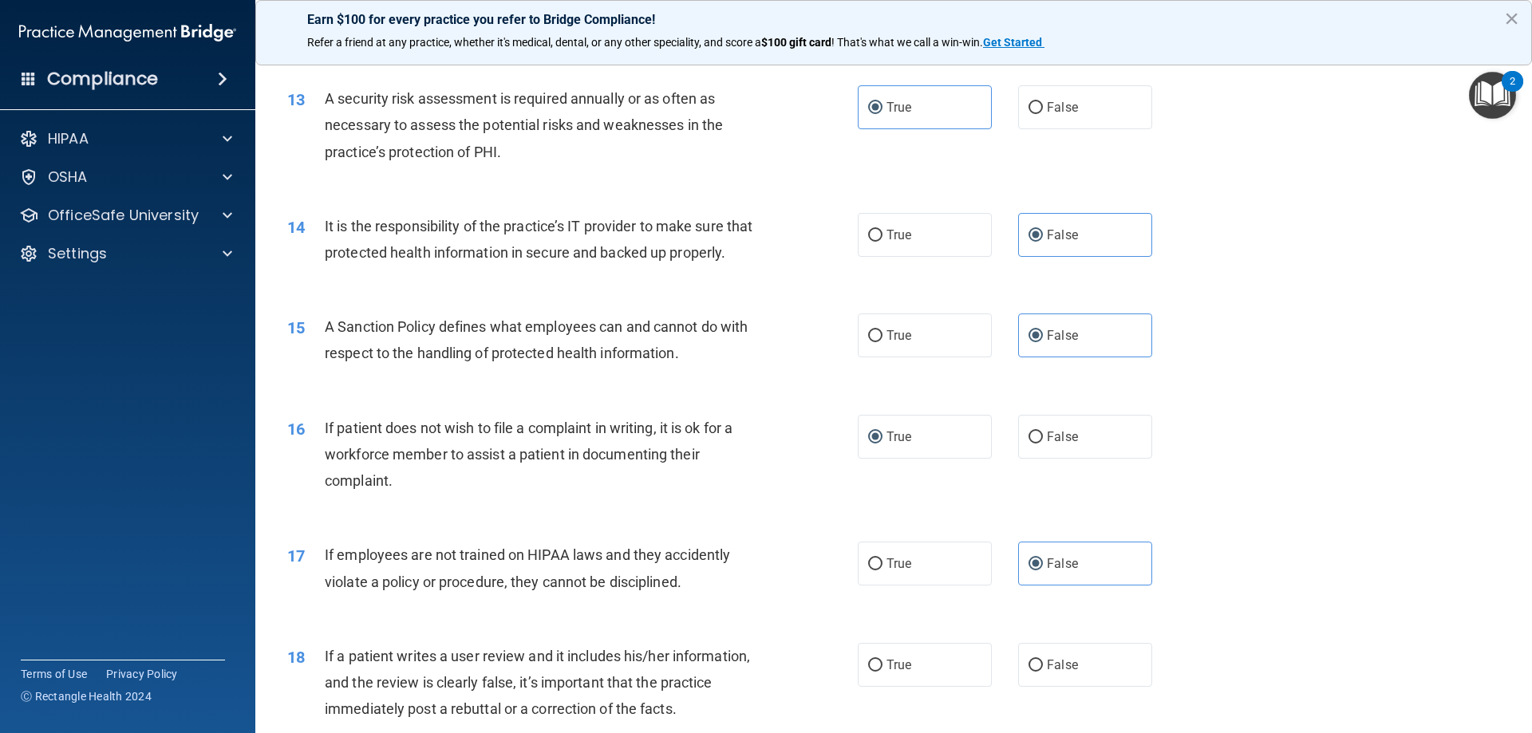
scroll to position [1755, 0]
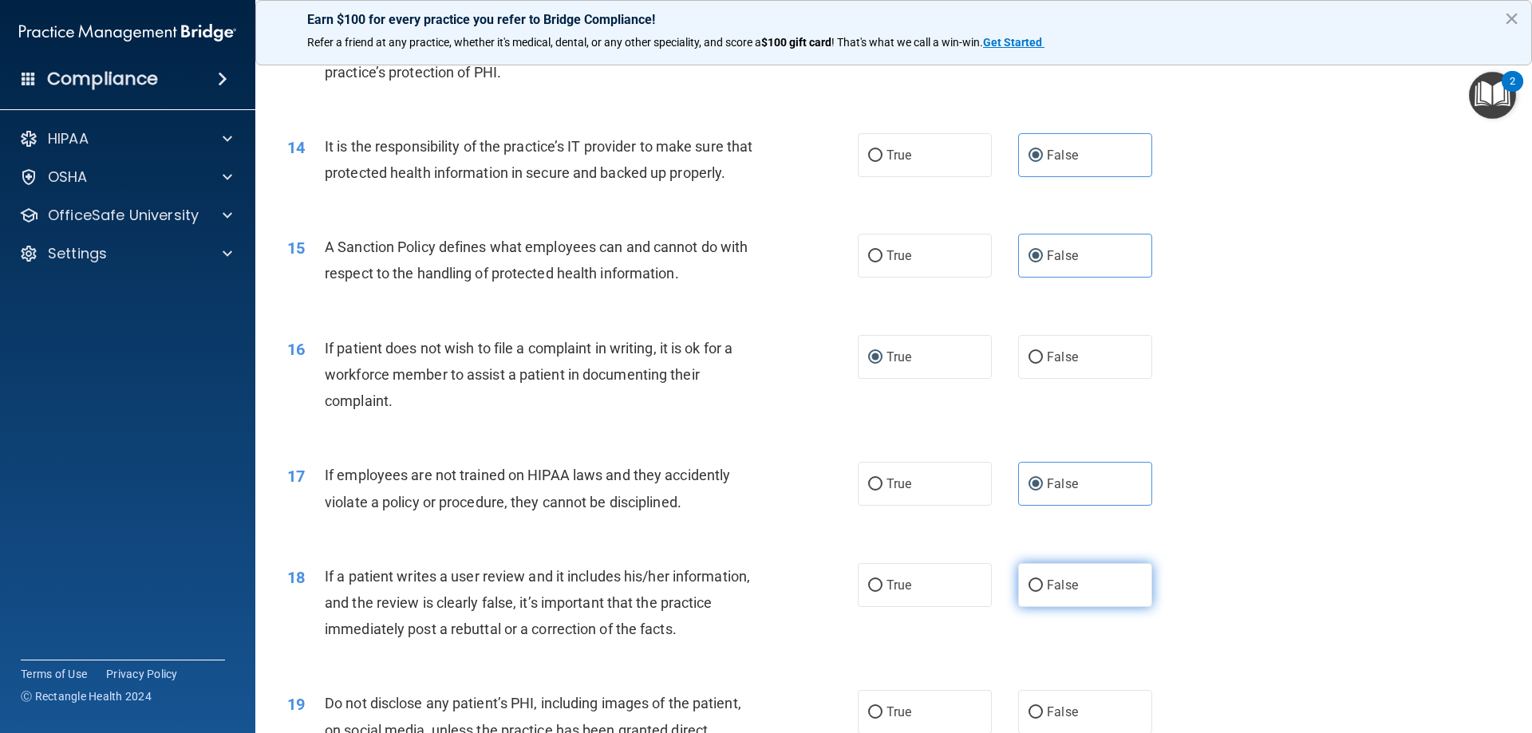
click at [1064, 592] on label "False" at bounding box center [1085, 585] width 134 height 44
click at [1043, 592] on input "False" at bounding box center [1036, 586] width 14 height 12
radio input "true"
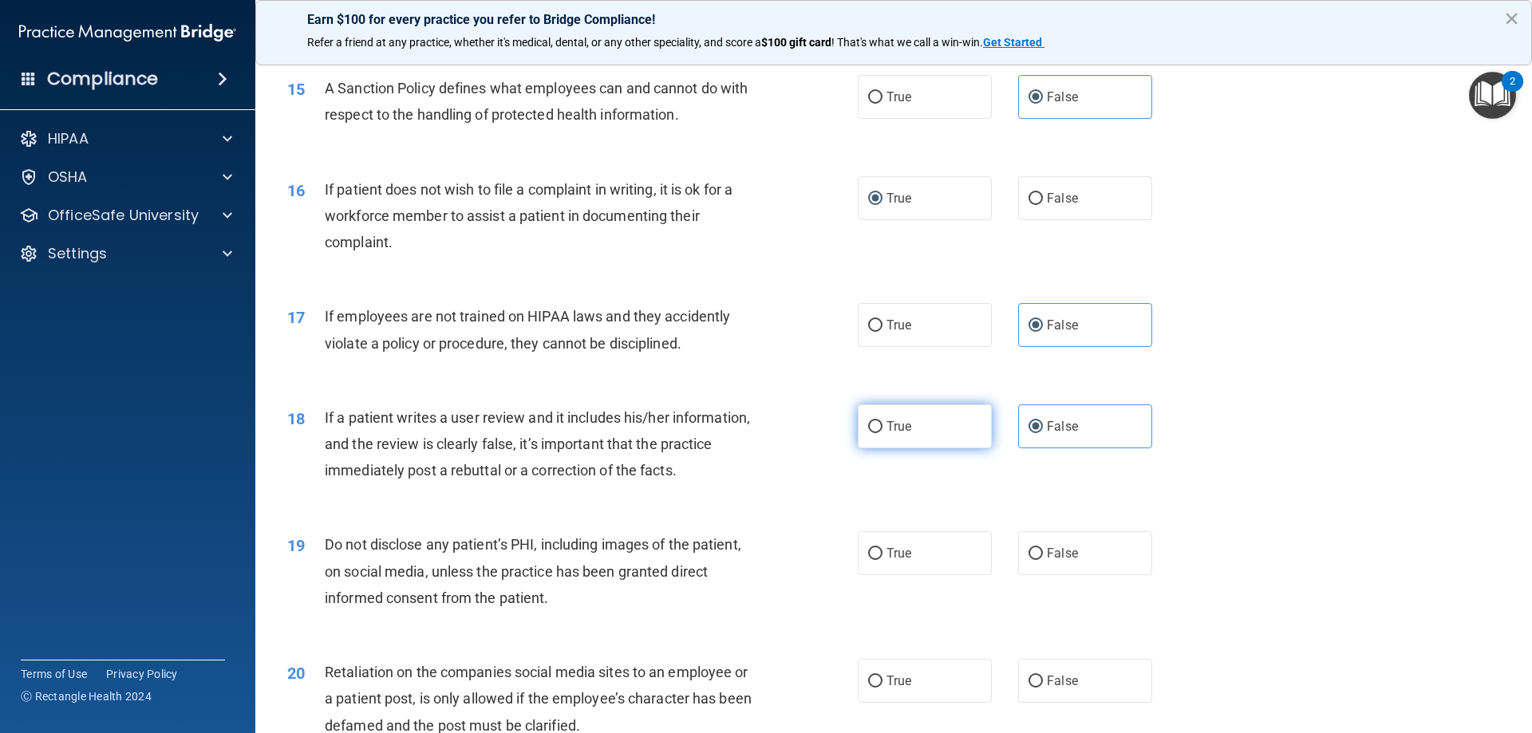
scroll to position [1915, 0]
click at [886, 560] on span "True" at bounding box center [898, 552] width 25 height 15
click at [881, 559] on input "True" at bounding box center [875, 553] width 14 height 12
radio input "true"
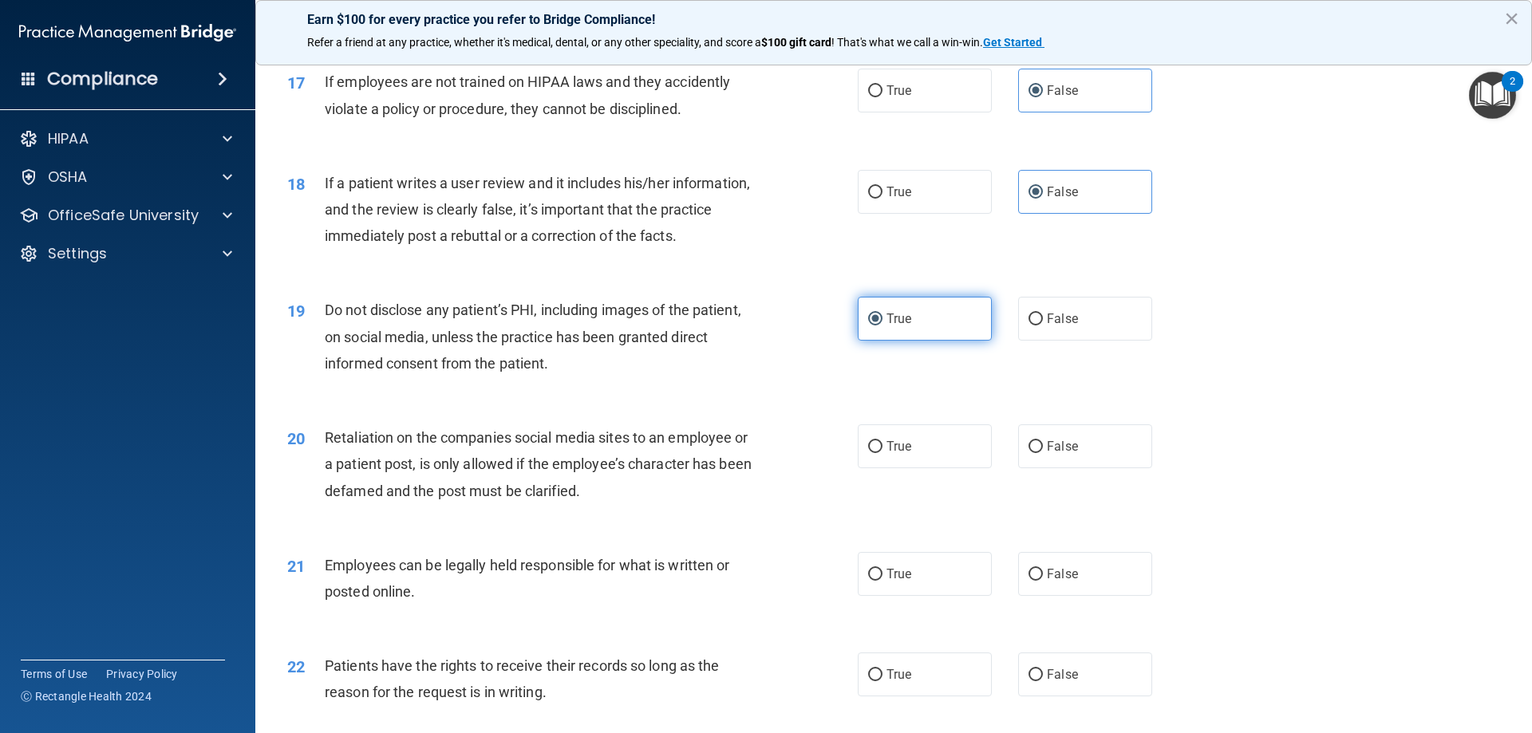
scroll to position [2154, 0]
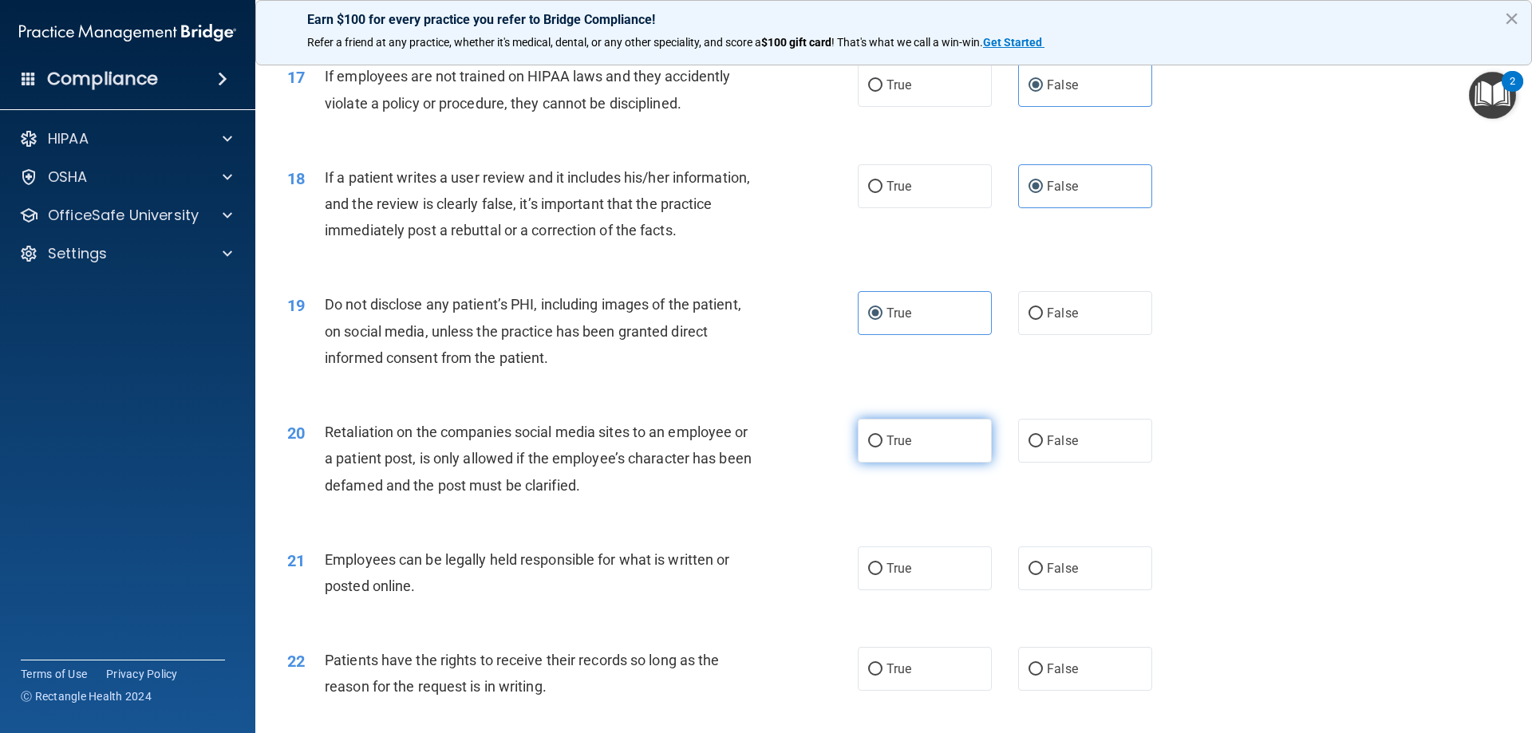
click at [896, 448] on span "True" at bounding box center [898, 440] width 25 height 15
click at [882, 448] on input "True" at bounding box center [875, 442] width 14 height 12
radio input "true"
click at [880, 577] on label "True" at bounding box center [925, 569] width 134 height 44
click at [880, 575] on input "True" at bounding box center [875, 569] width 14 height 12
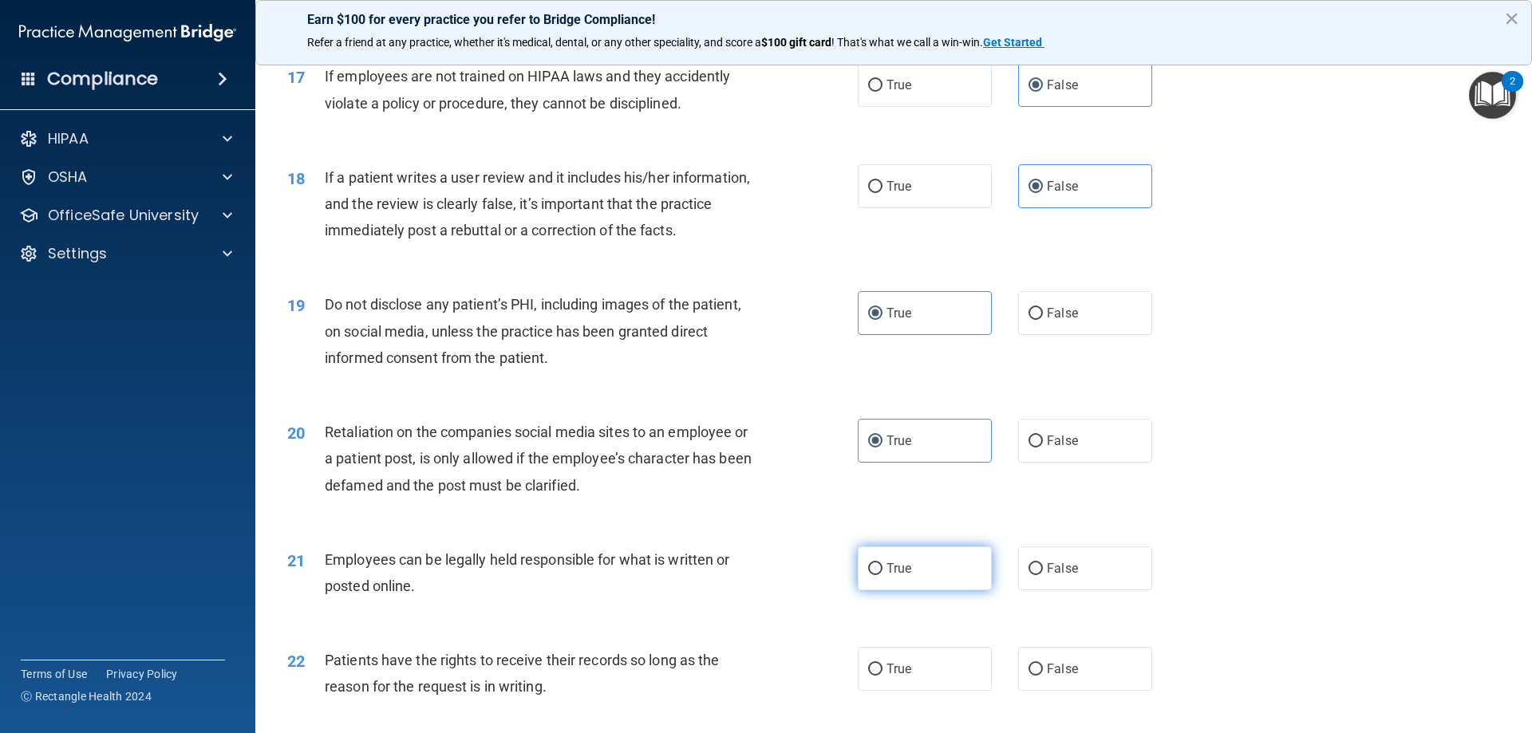
radio input "true"
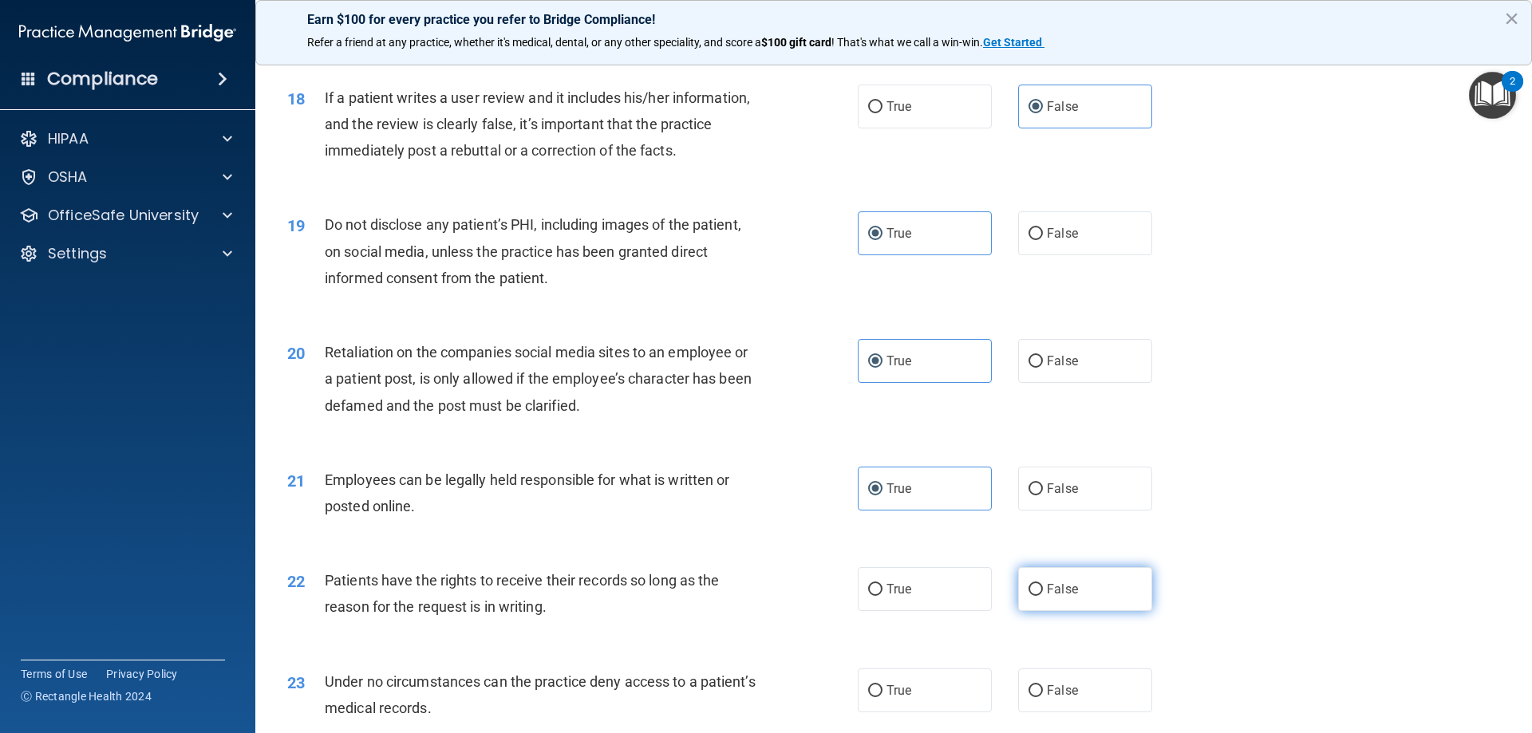
click at [1058, 597] on span "False" at bounding box center [1062, 589] width 31 height 15
click at [1043, 596] on input "False" at bounding box center [1036, 590] width 14 height 12
radio input "true"
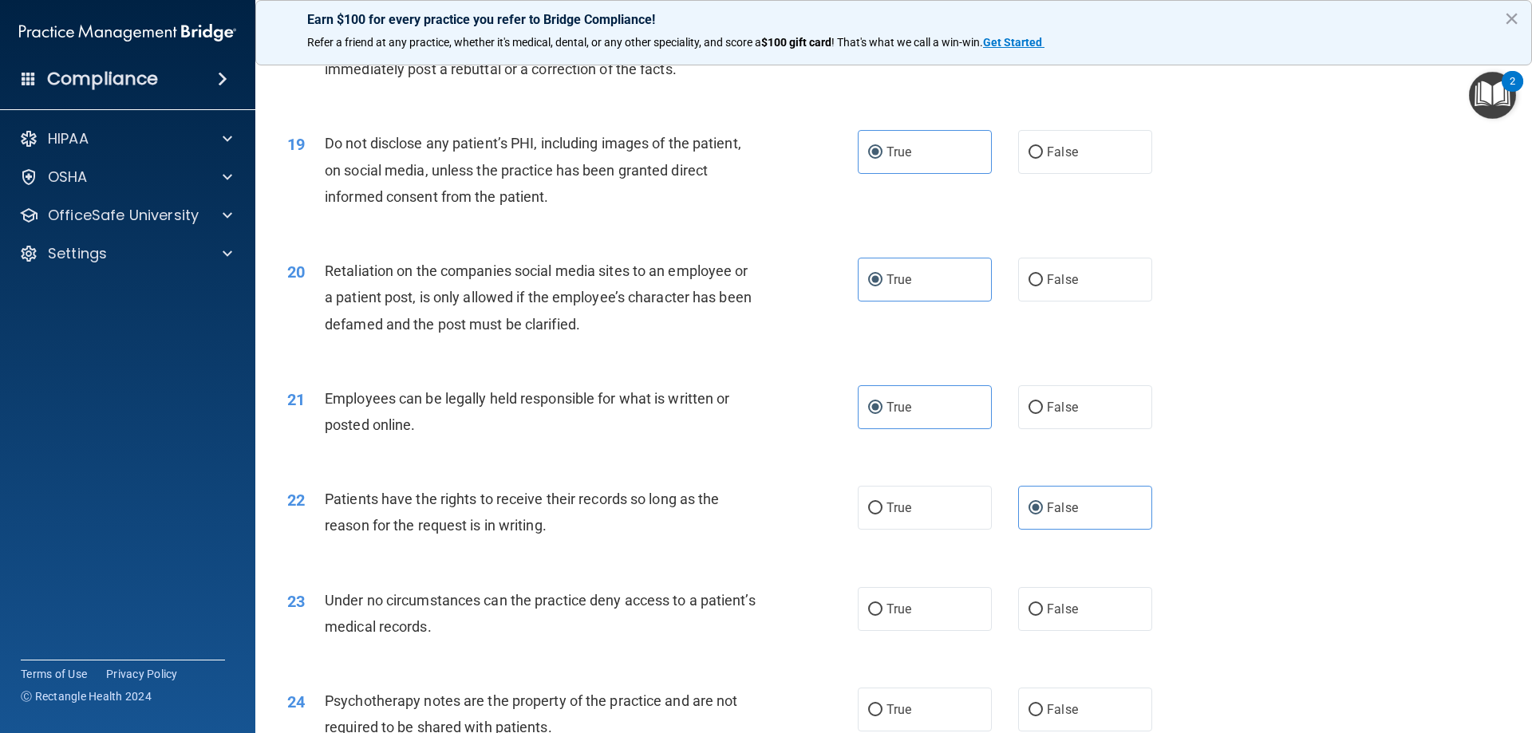
scroll to position [2394, 0]
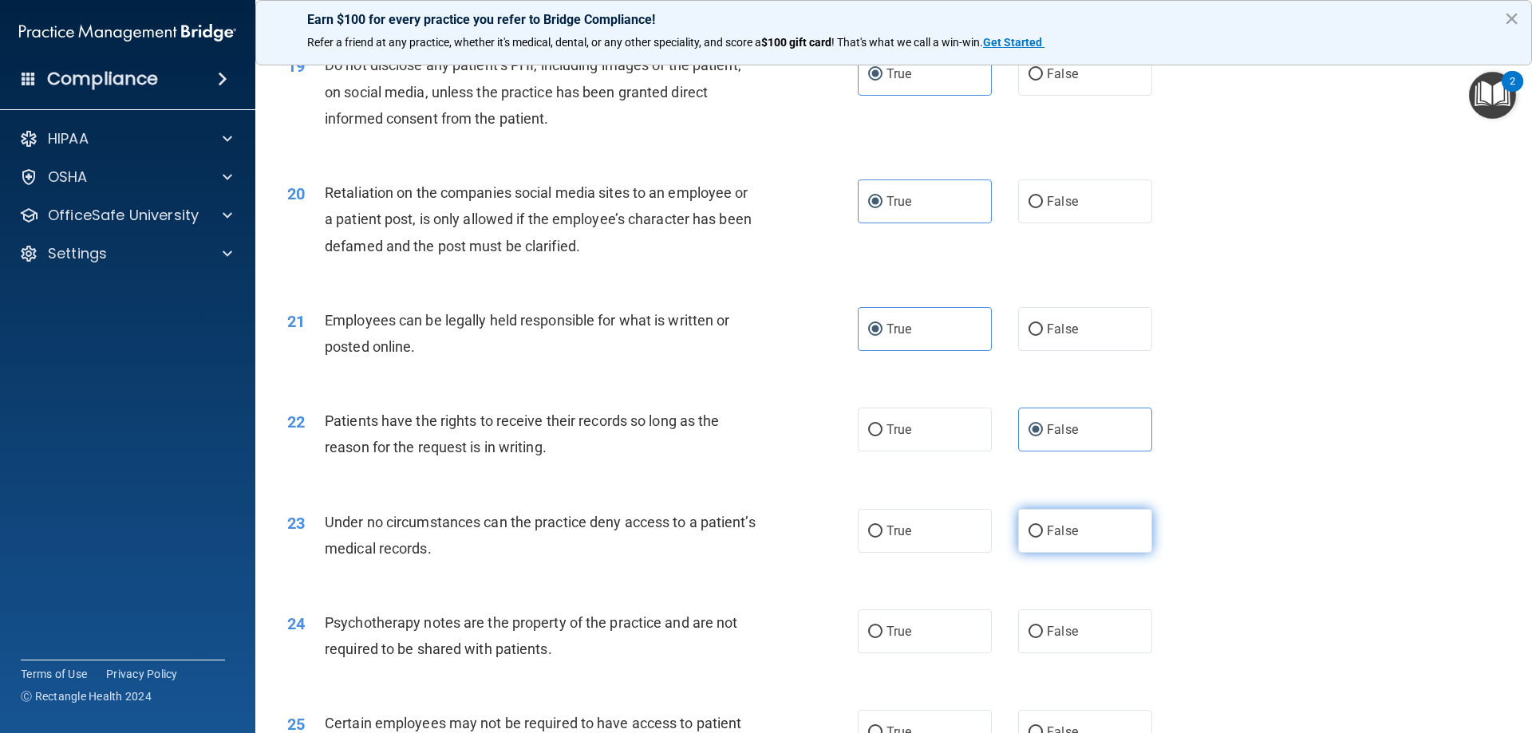
click at [1058, 539] on span "False" at bounding box center [1062, 530] width 31 height 15
click at [1043, 538] on input "False" at bounding box center [1036, 532] width 14 height 12
radio input "true"
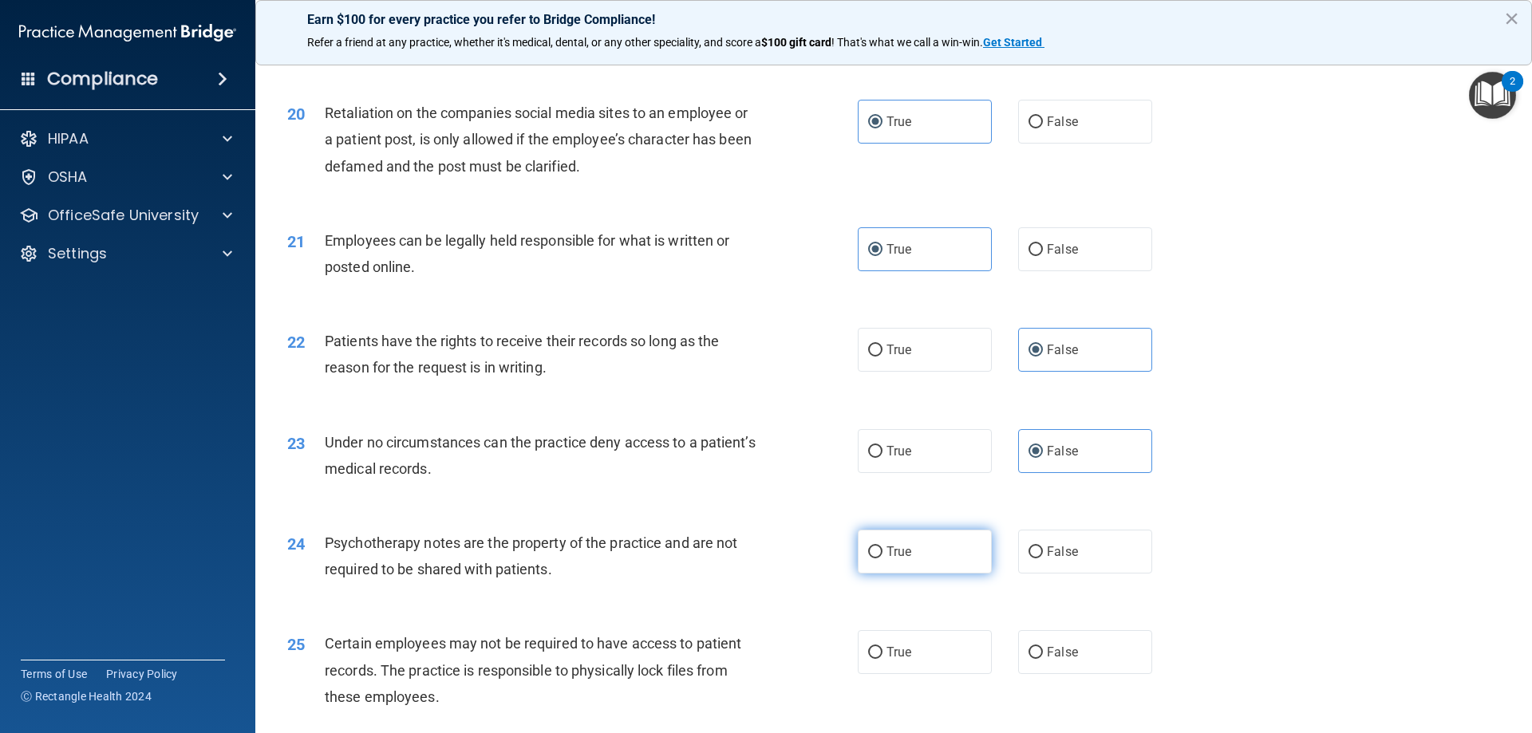
click at [919, 559] on label "True" at bounding box center [925, 552] width 134 height 44
click at [882, 559] on input "True" at bounding box center [875, 553] width 14 height 12
radio input "true"
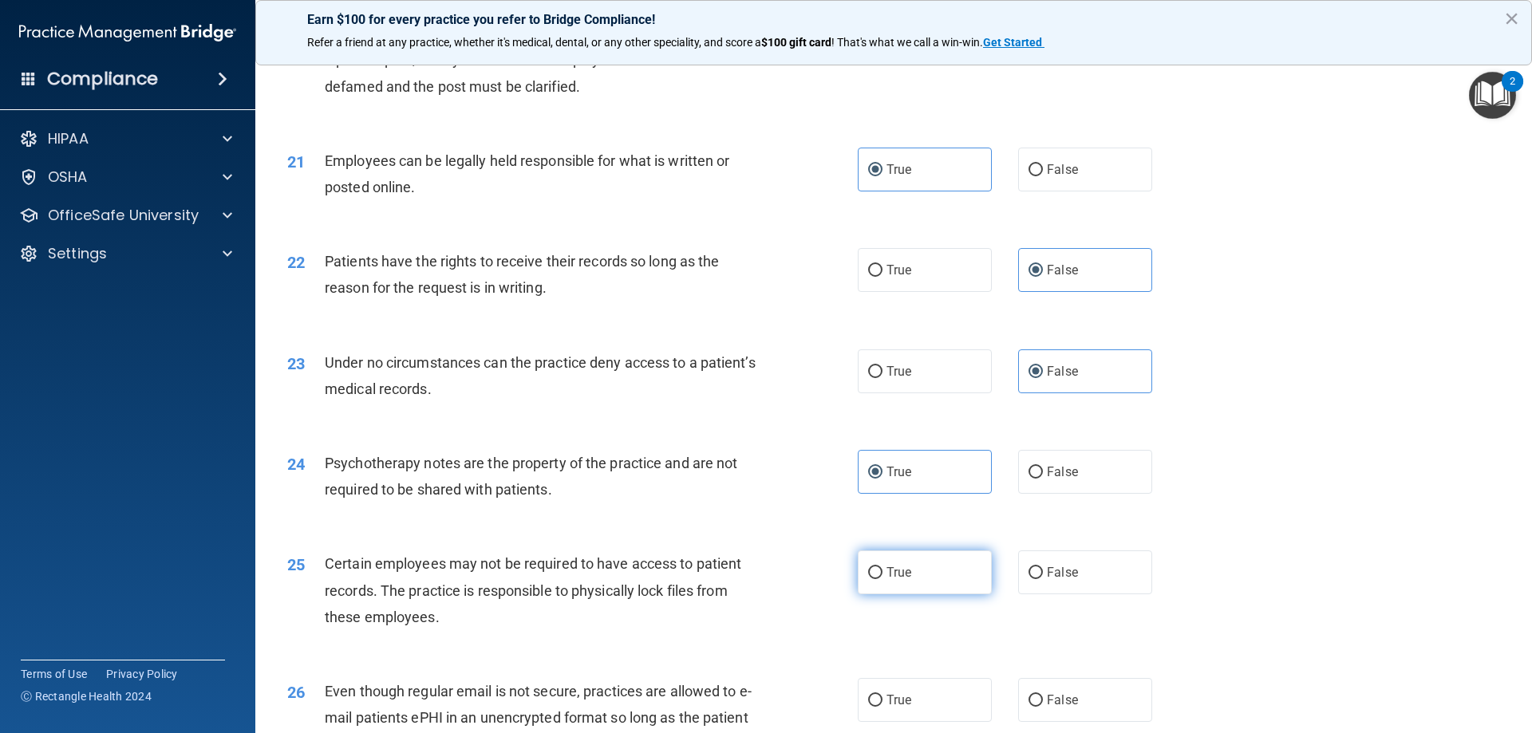
click at [891, 580] on span "True" at bounding box center [898, 572] width 25 height 15
click at [882, 579] on input "True" at bounding box center [875, 573] width 14 height 12
radio input "true"
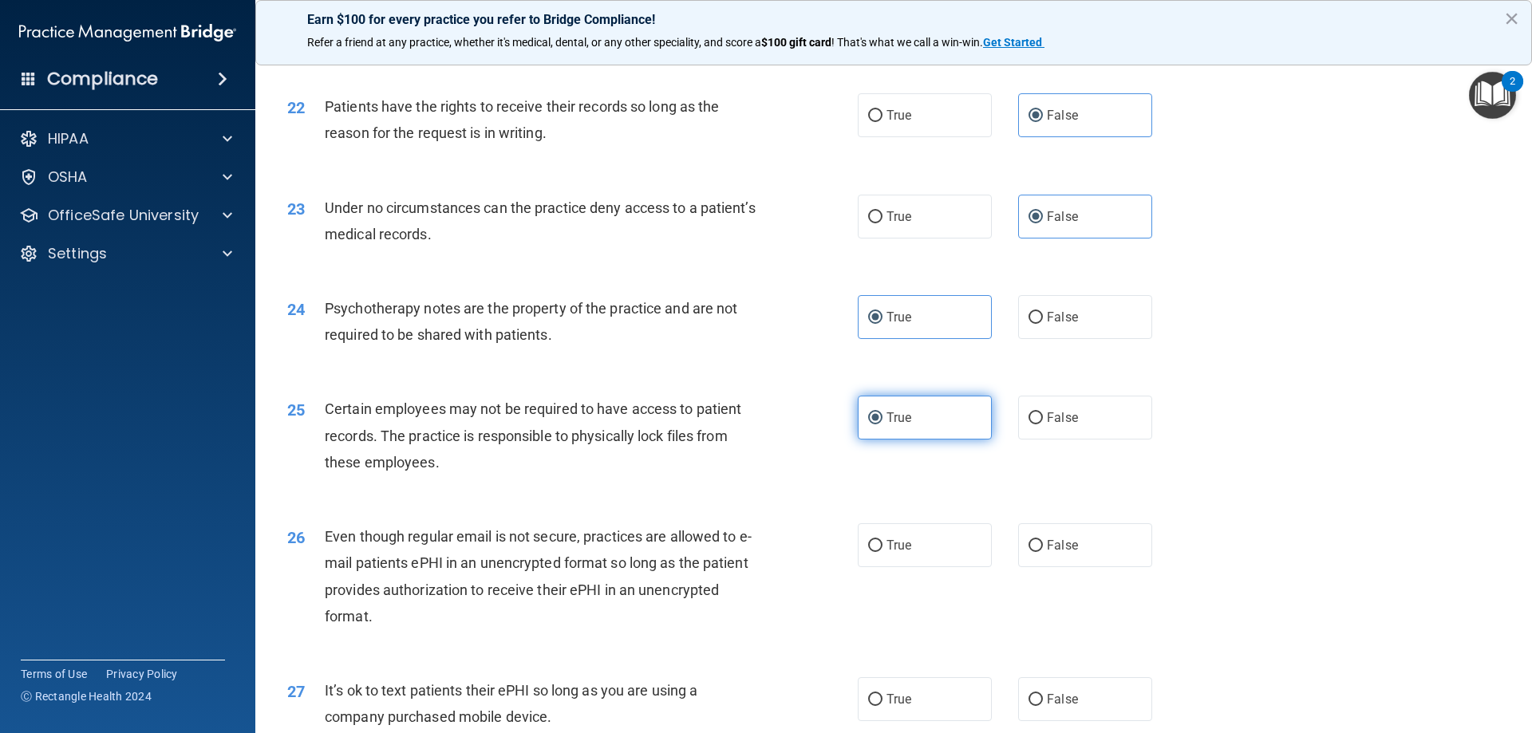
scroll to position [2713, 0]
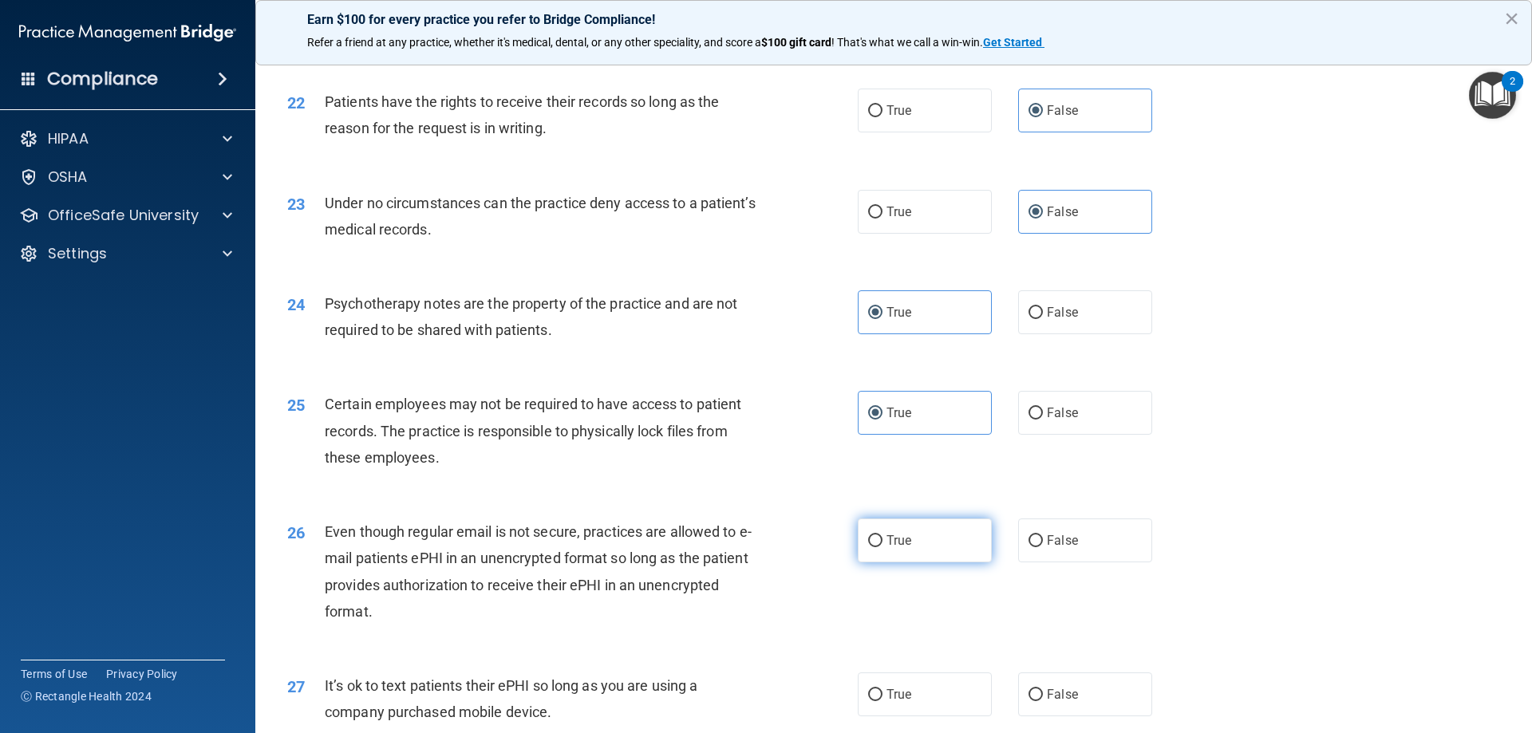
click at [894, 563] on label "True" at bounding box center [925, 541] width 134 height 44
click at [882, 547] on input "True" at bounding box center [875, 541] width 14 height 12
radio input "true"
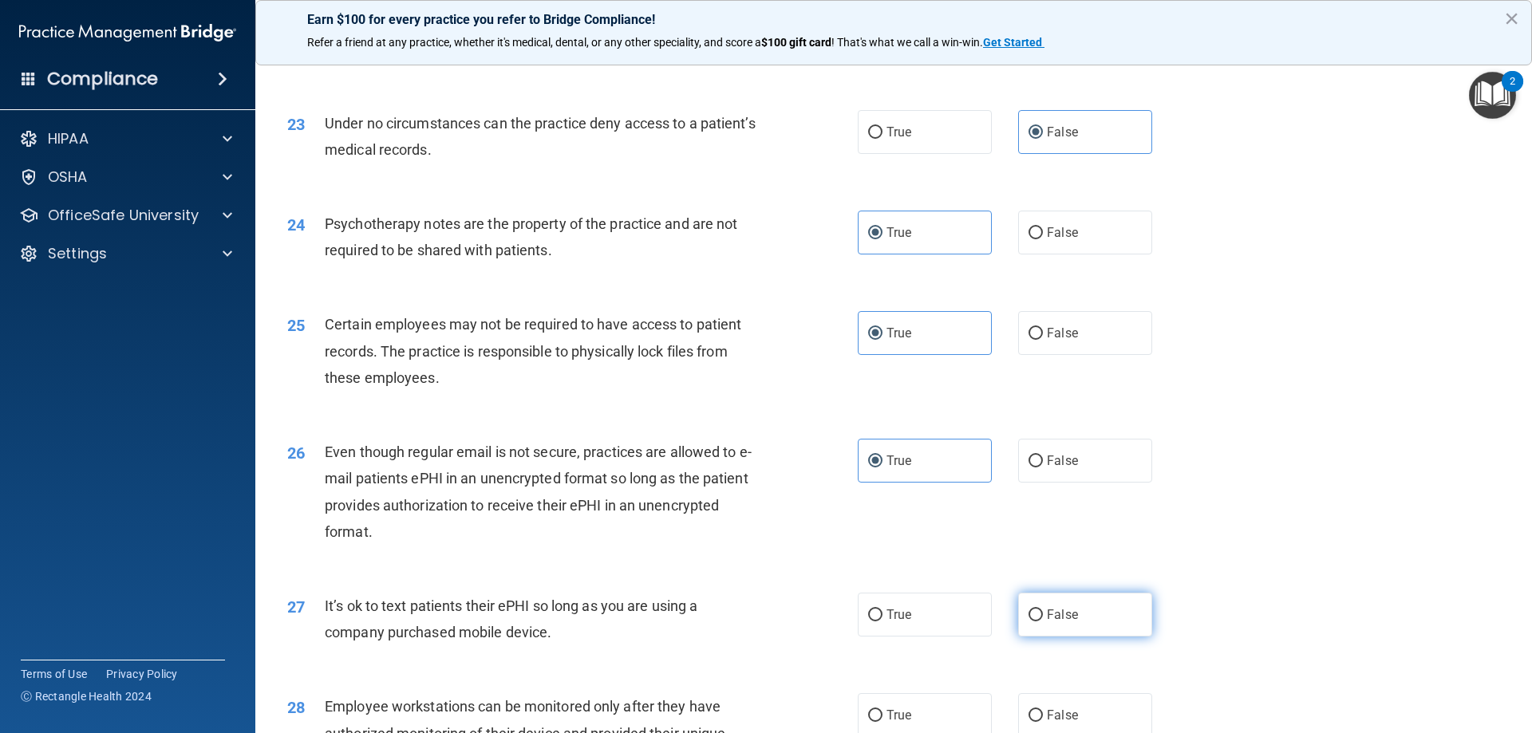
click at [1030, 633] on label "False" at bounding box center [1085, 615] width 134 height 44
click at [1030, 622] on input "False" at bounding box center [1036, 616] width 14 height 12
radio input "true"
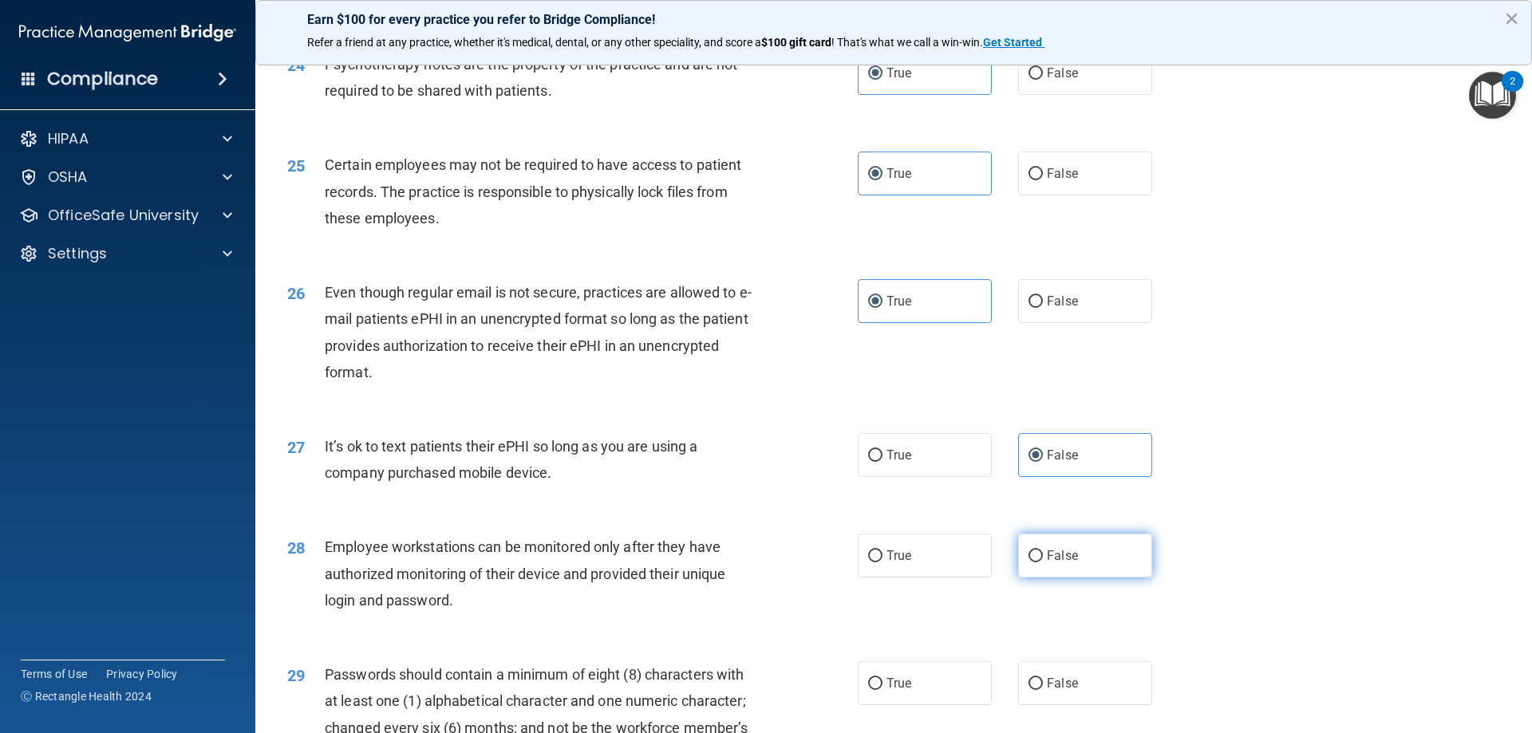
click at [1039, 578] on label "False" at bounding box center [1085, 556] width 134 height 44
click at [1039, 563] on input "False" at bounding box center [1036, 557] width 14 height 12
radio input "true"
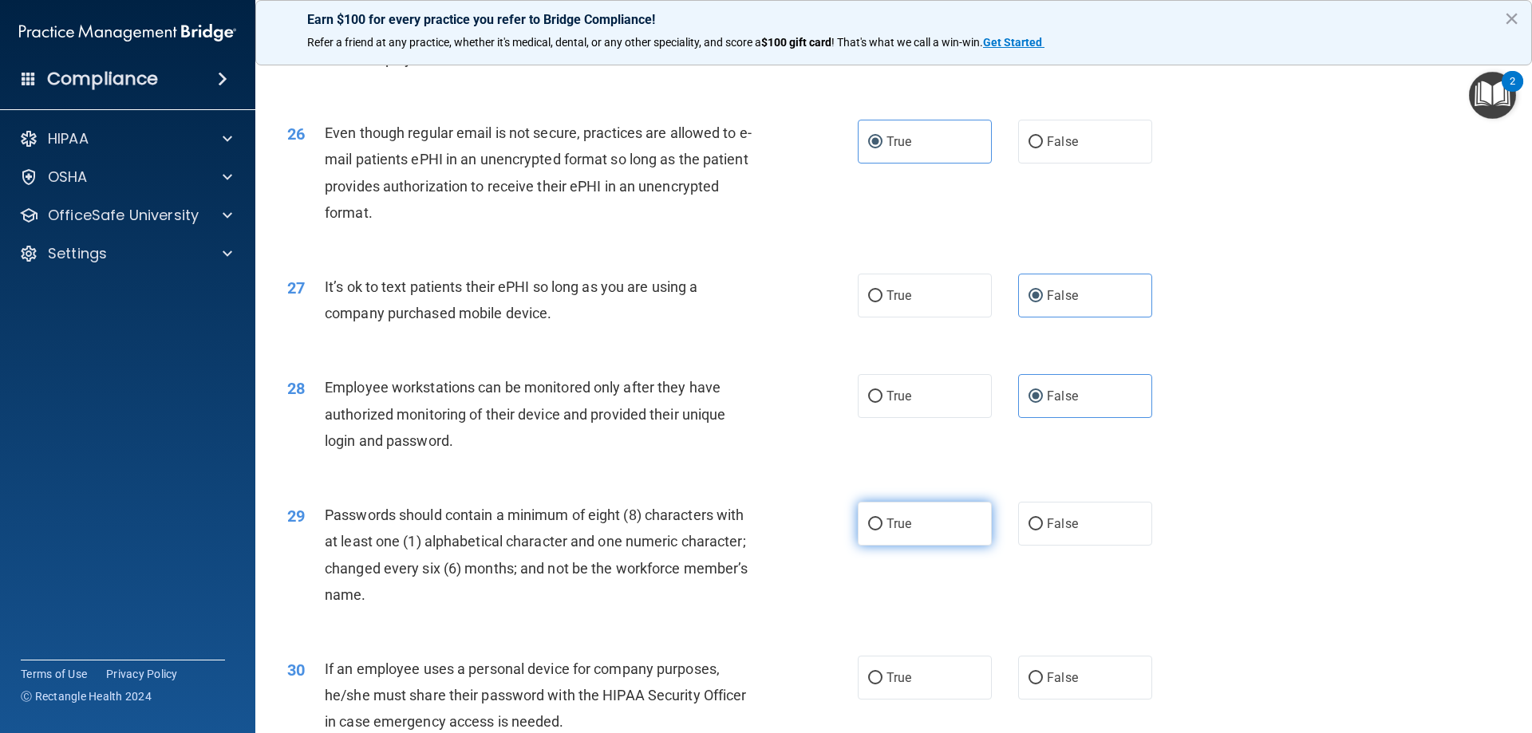
click at [931, 546] on label "True" at bounding box center [925, 524] width 134 height 44
click at [882, 531] on input "True" at bounding box center [875, 525] width 14 height 12
radio input "true"
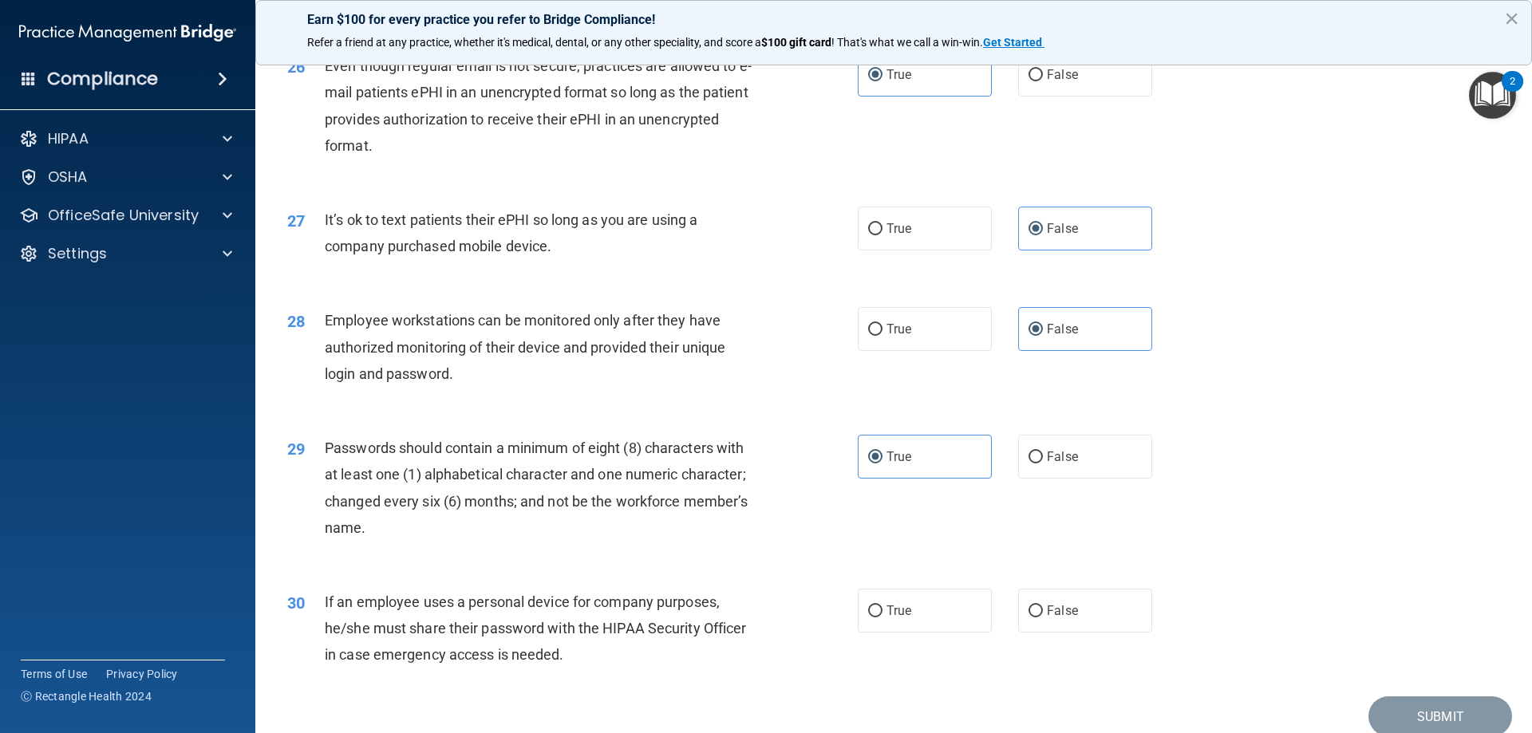
scroll to position [3271, 0]
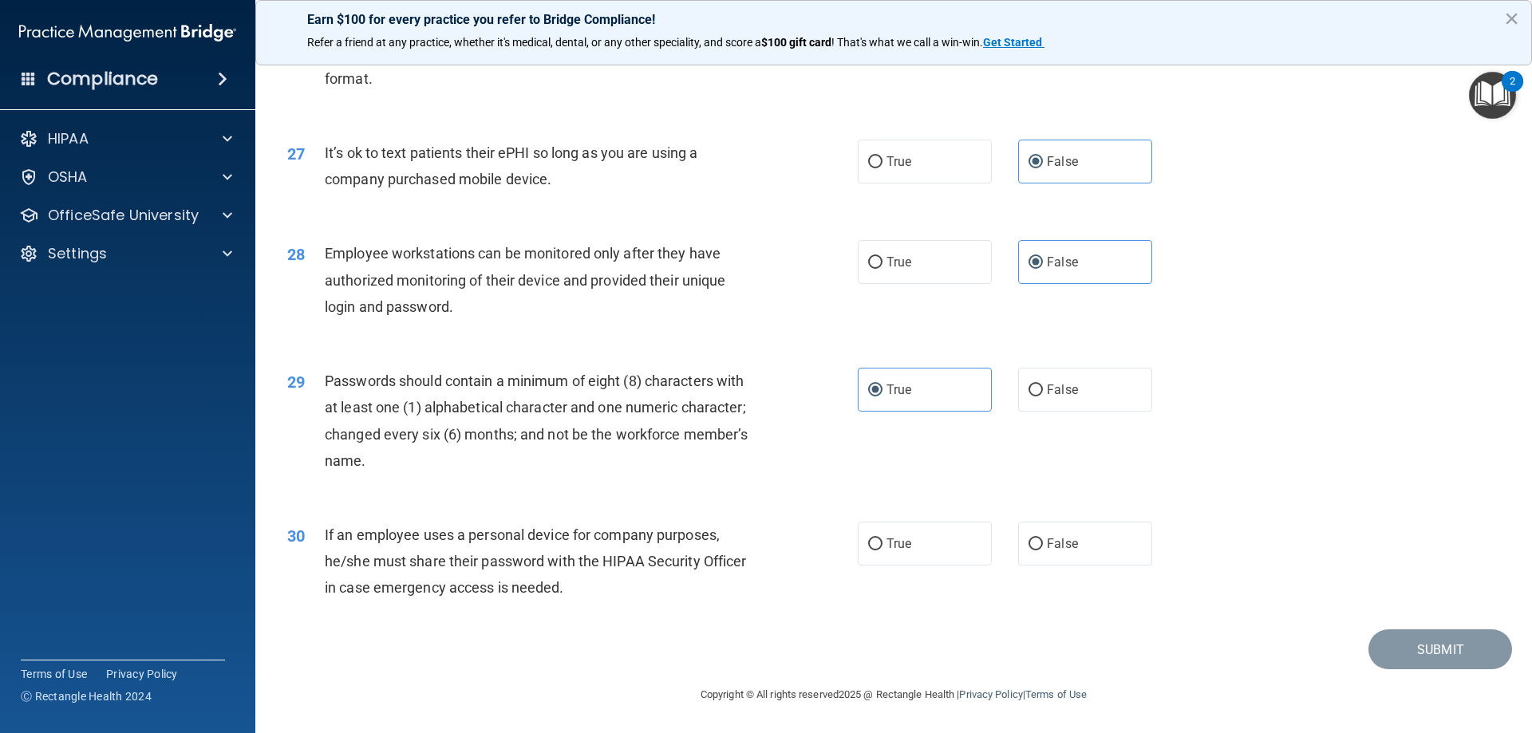
click at [1049, 582] on div "30 If an employee uses a personal device for company purposes, he/she must shar…" at bounding box center [893, 566] width 1237 height 128
click at [1064, 526] on label "False" at bounding box center [1085, 544] width 134 height 44
click at [1043, 539] on input "False" at bounding box center [1036, 545] width 14 height 12
radio input "true"
click at [1396, 651] on button "Submit" at bounding box center [1440, 650] width 144 height 41
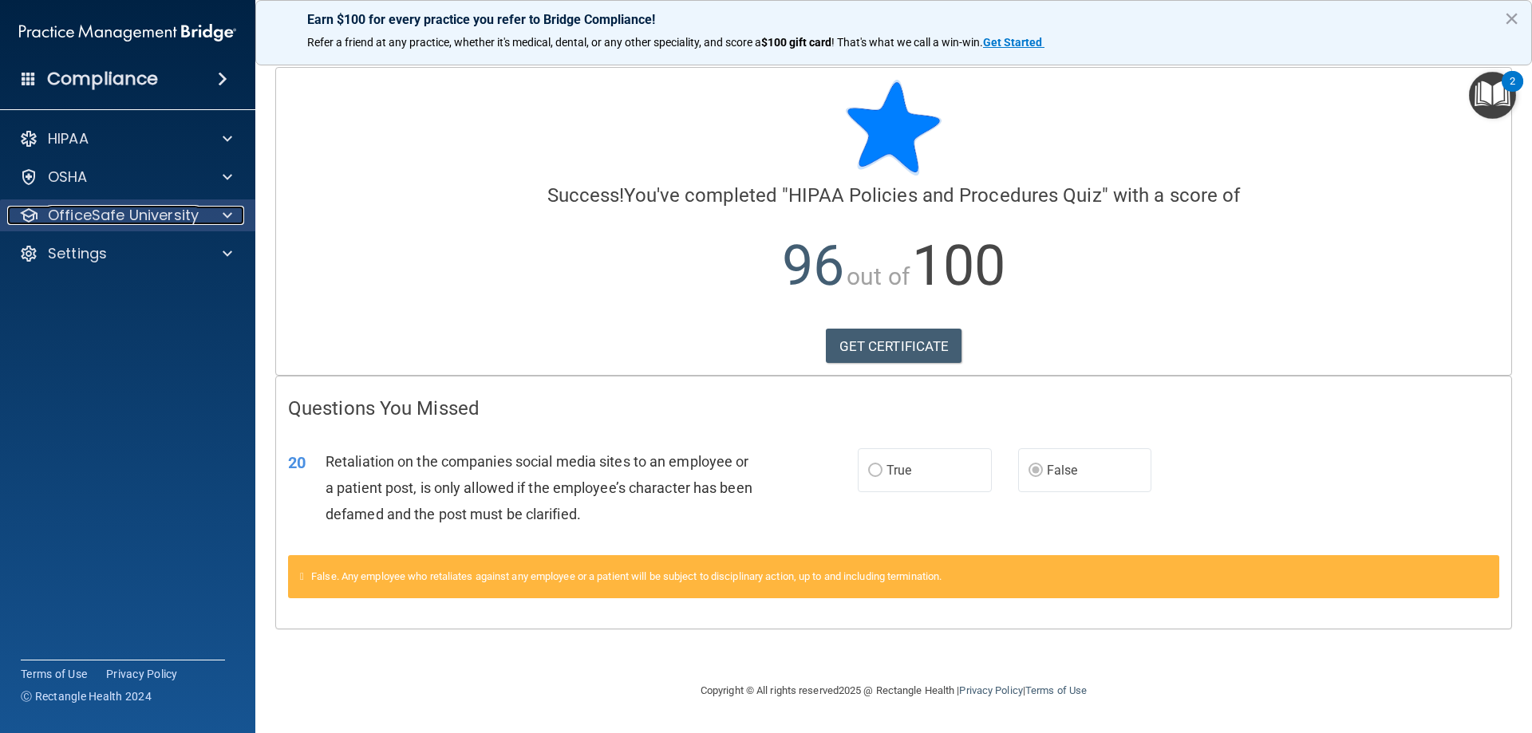
click at [170, 211] on p "OfficeSafe University" at bounding box center [123, 215] width 151 height 19
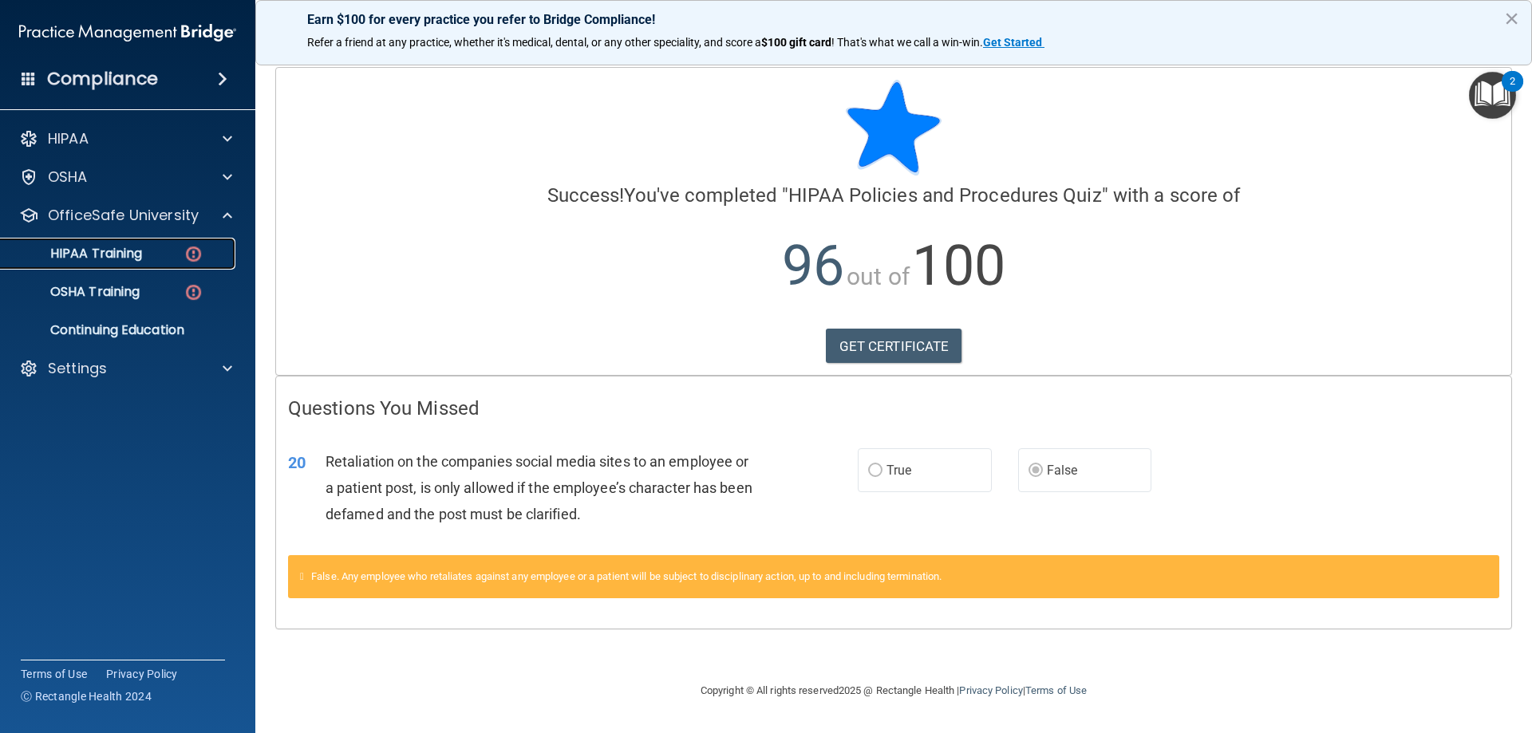
click at [125, 265] on link "HIPAA Training" at bounding box center [109, 254] width 251 height 32
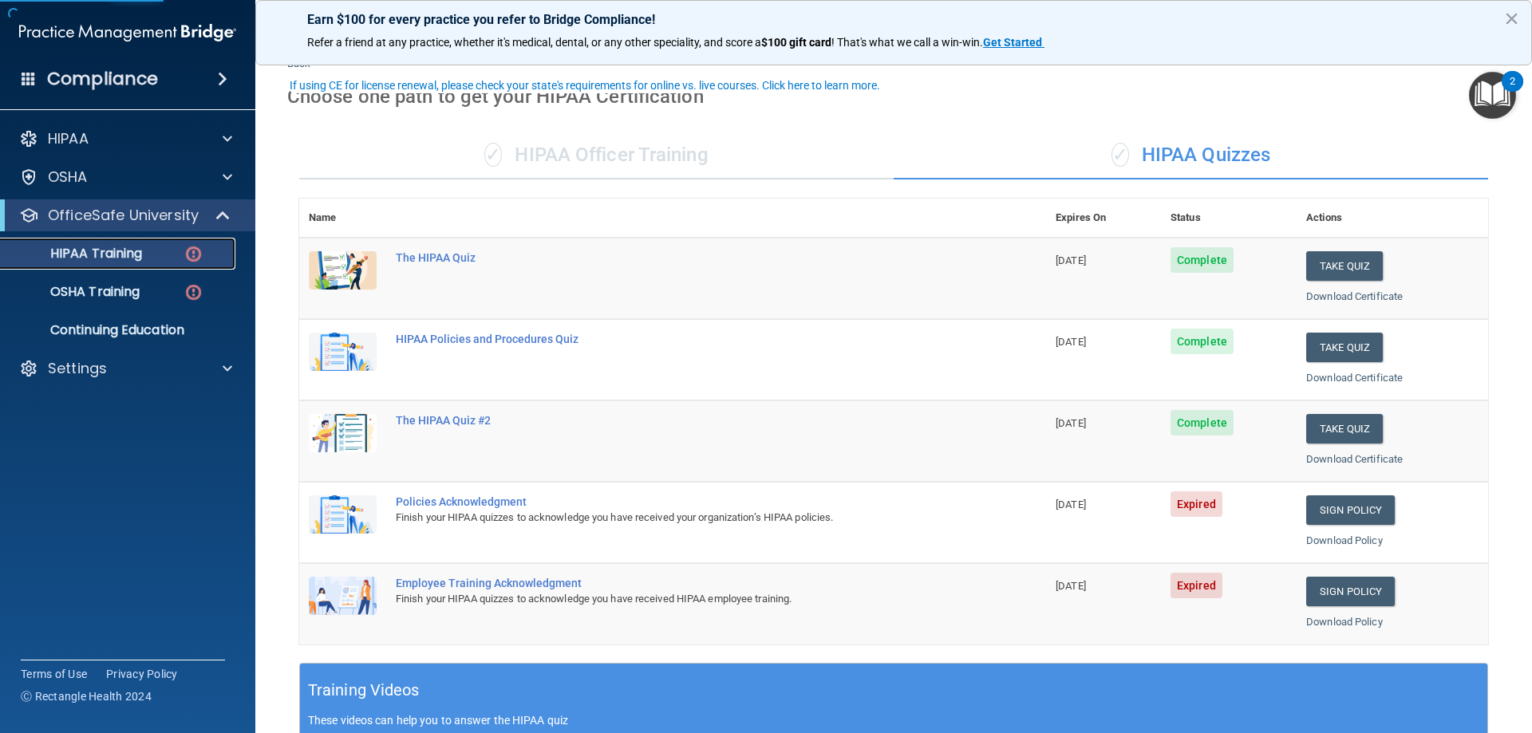
scroll to position [80, 0]
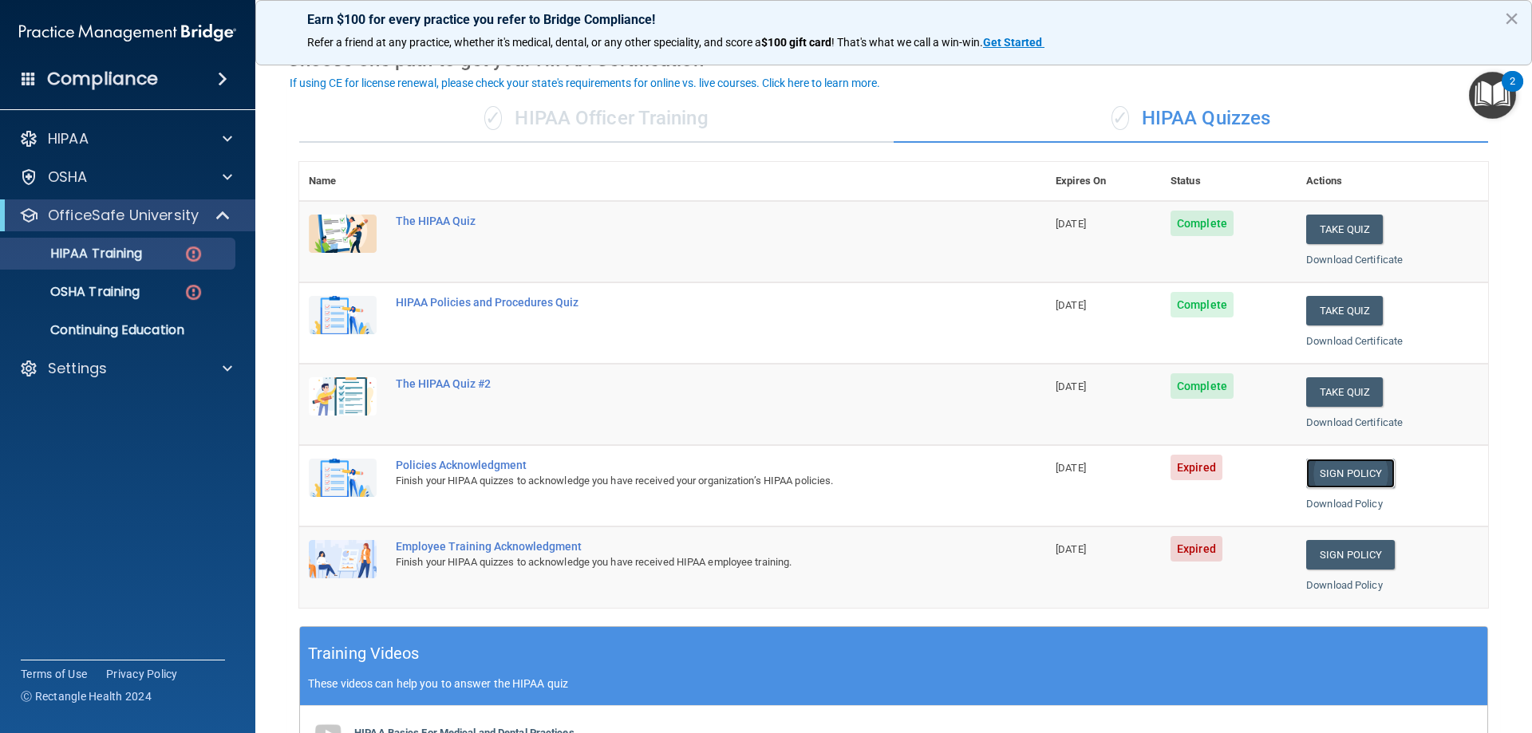
click at [1347, 477] on link "Sign Policy" at bounding box center [1350, 474] width 89 height 30
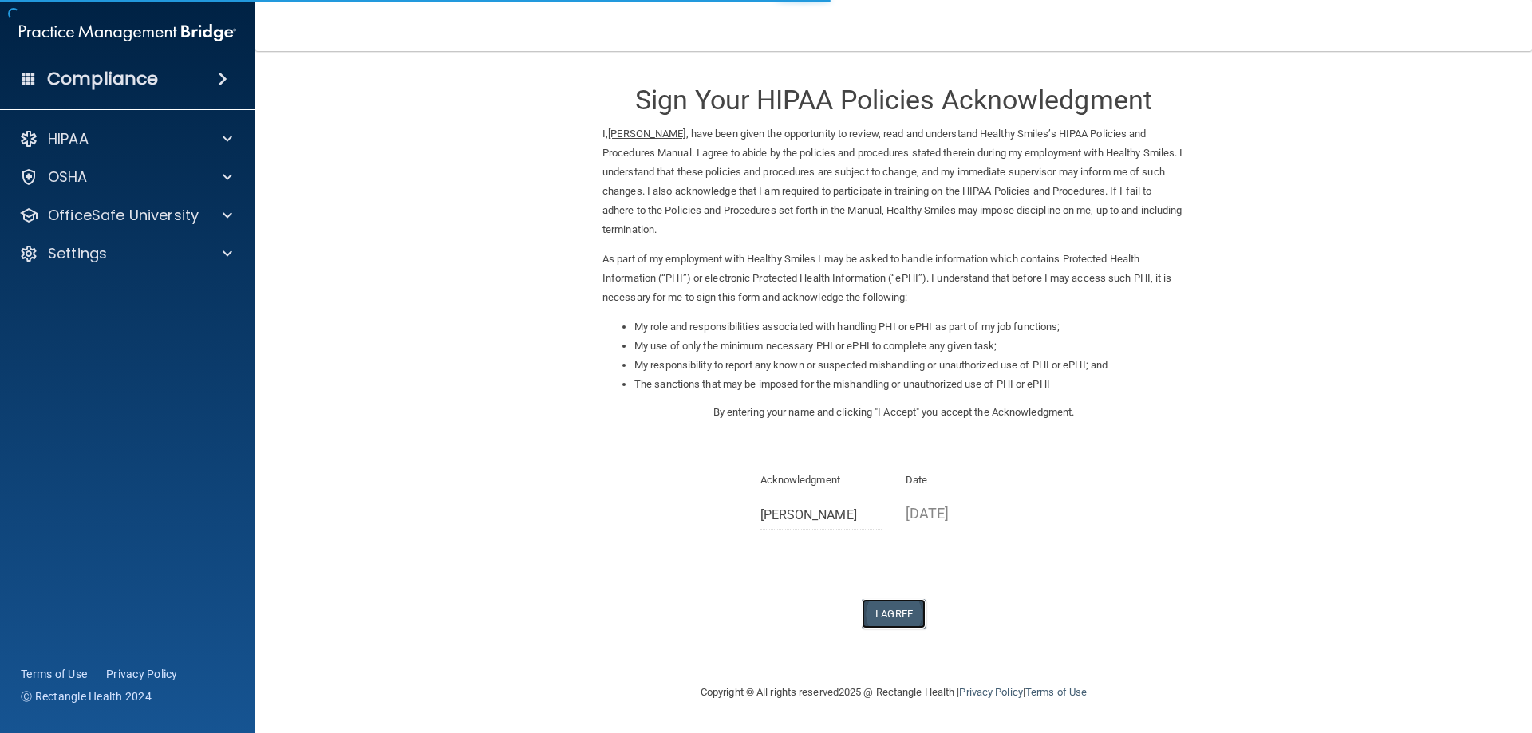
click at [885, 626] on button "I Agree" at bounding box center [894, 614] width 64 height 30
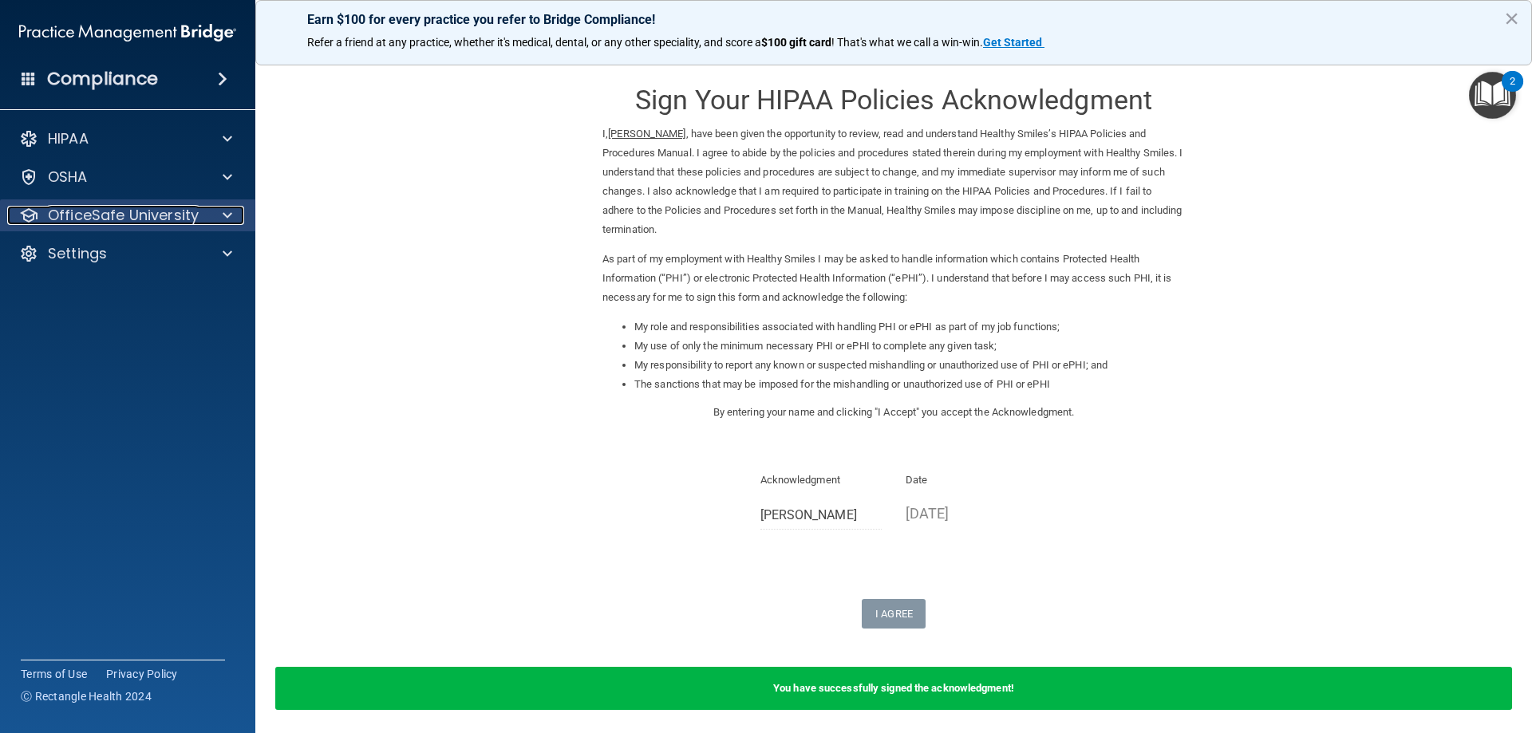
click at [71, 209] on p "OfficeSafe University" at bounding box center [123, 215] width 151 height 19
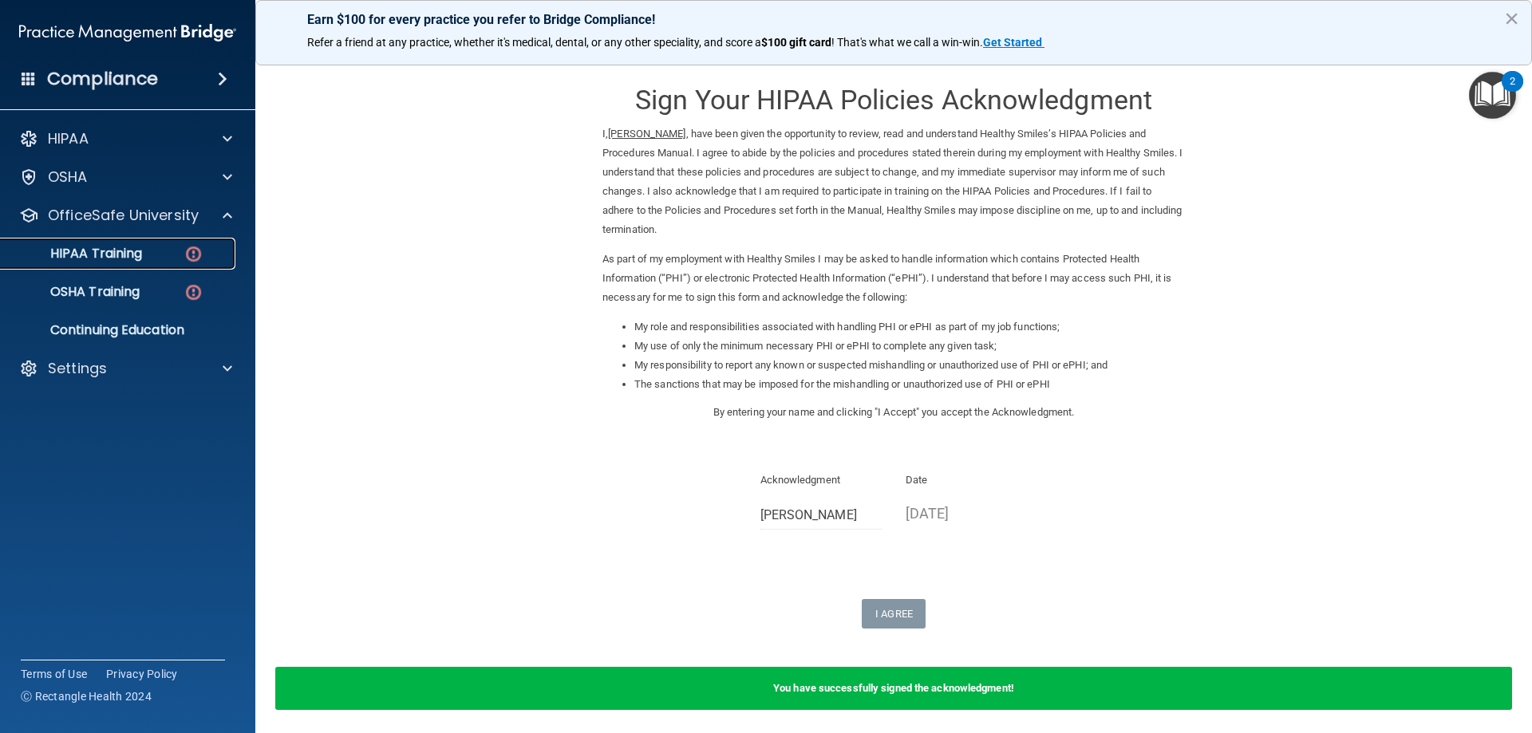
click at [97, 243] on link "HIPAA Training" at bounding box center [109, 254] width 251 height 32
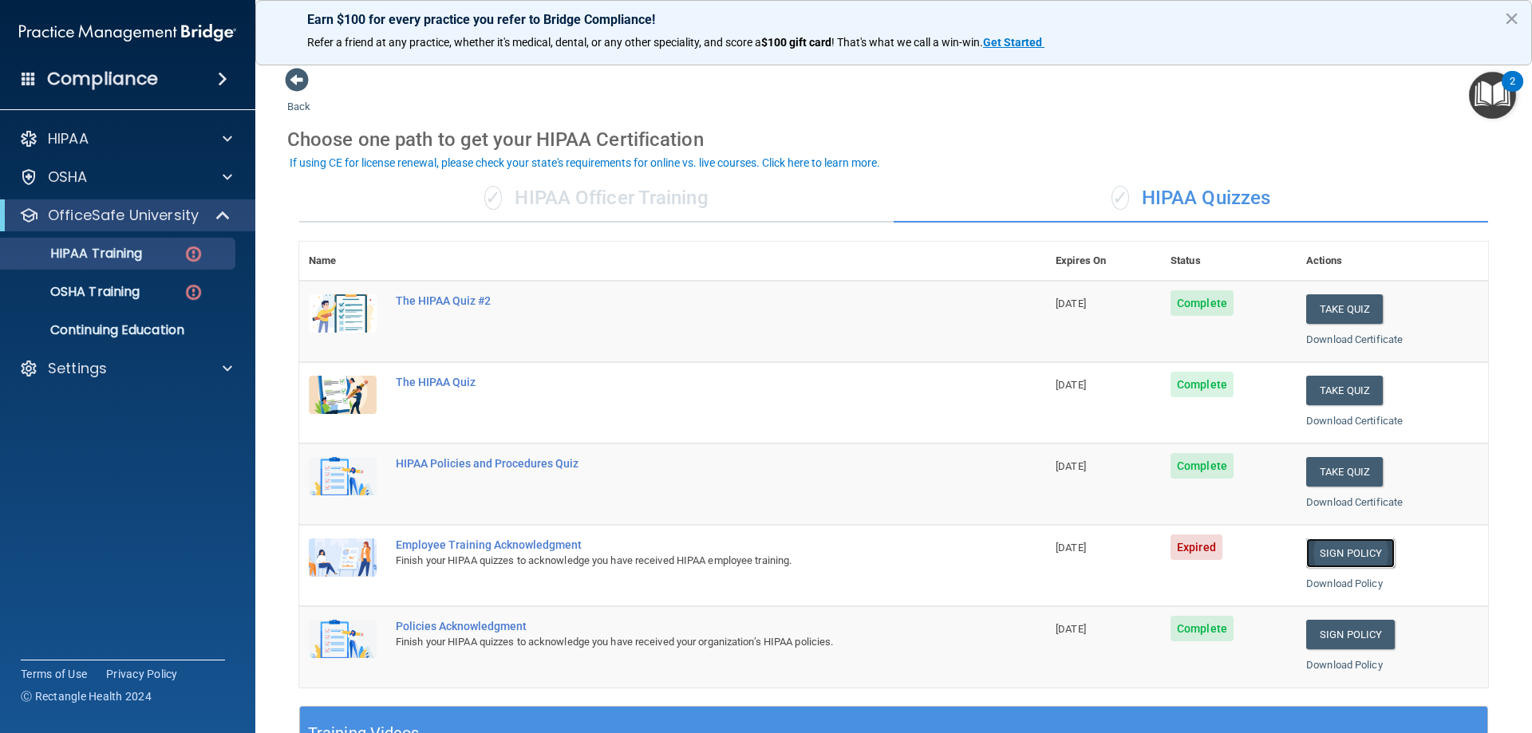
click at [1334, 551] on link "Sign Policy" at bounding box center [1350, 554] width 89 height 30
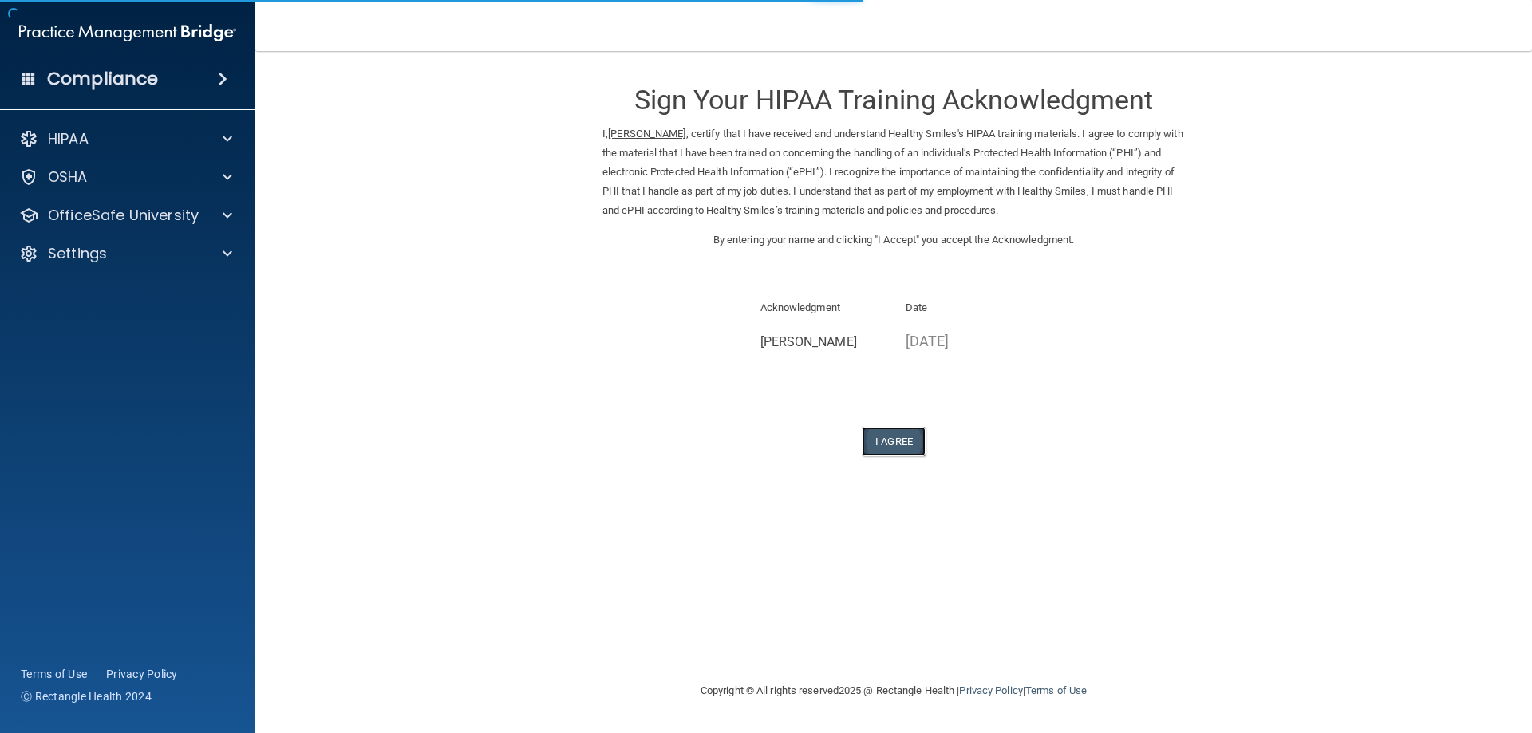
click at [889, 447] on button "I Agree" at bounding box center [894, 442] width 64 height 30
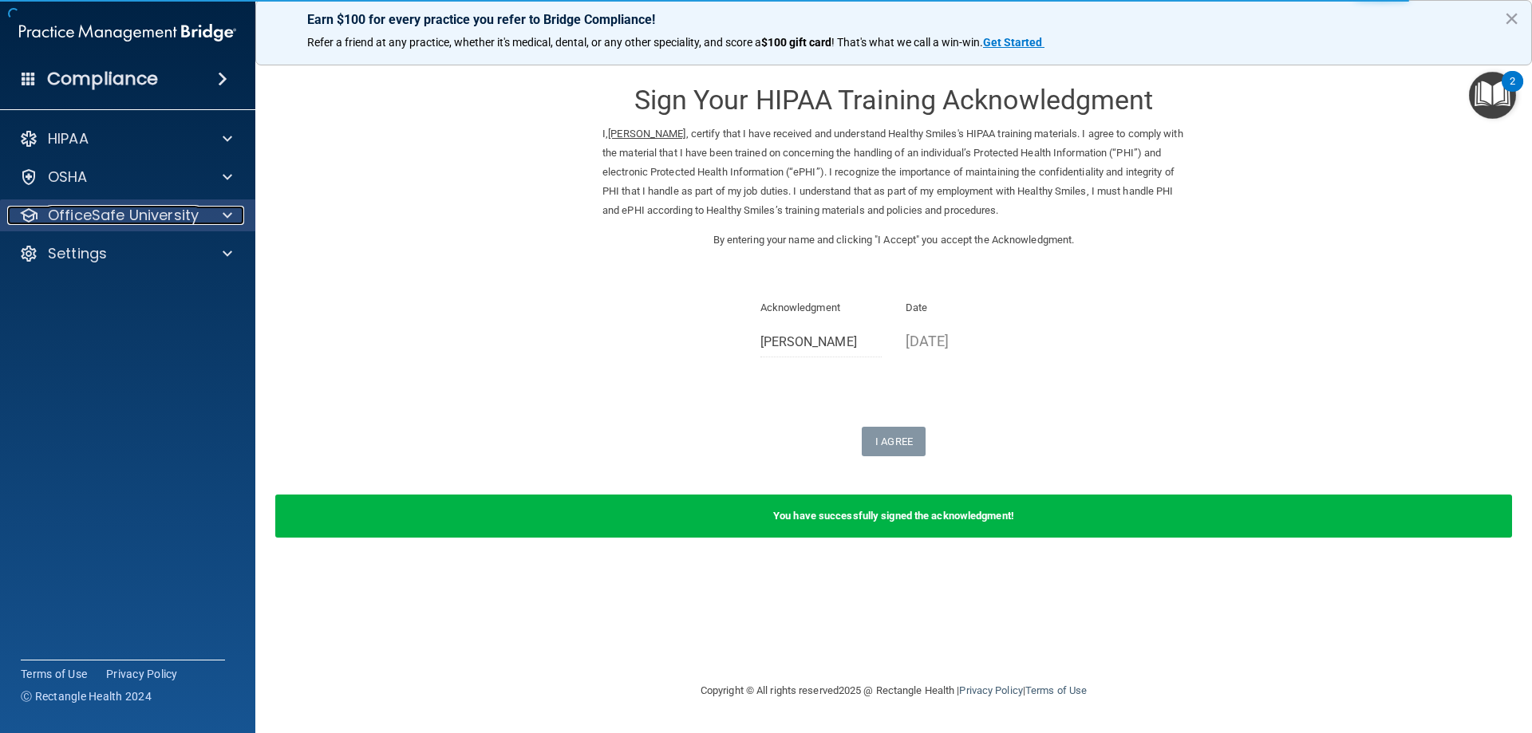
click at [147, 223] on p "OfficeSafe University" at bounding box center [123, 215] width 151 height 19
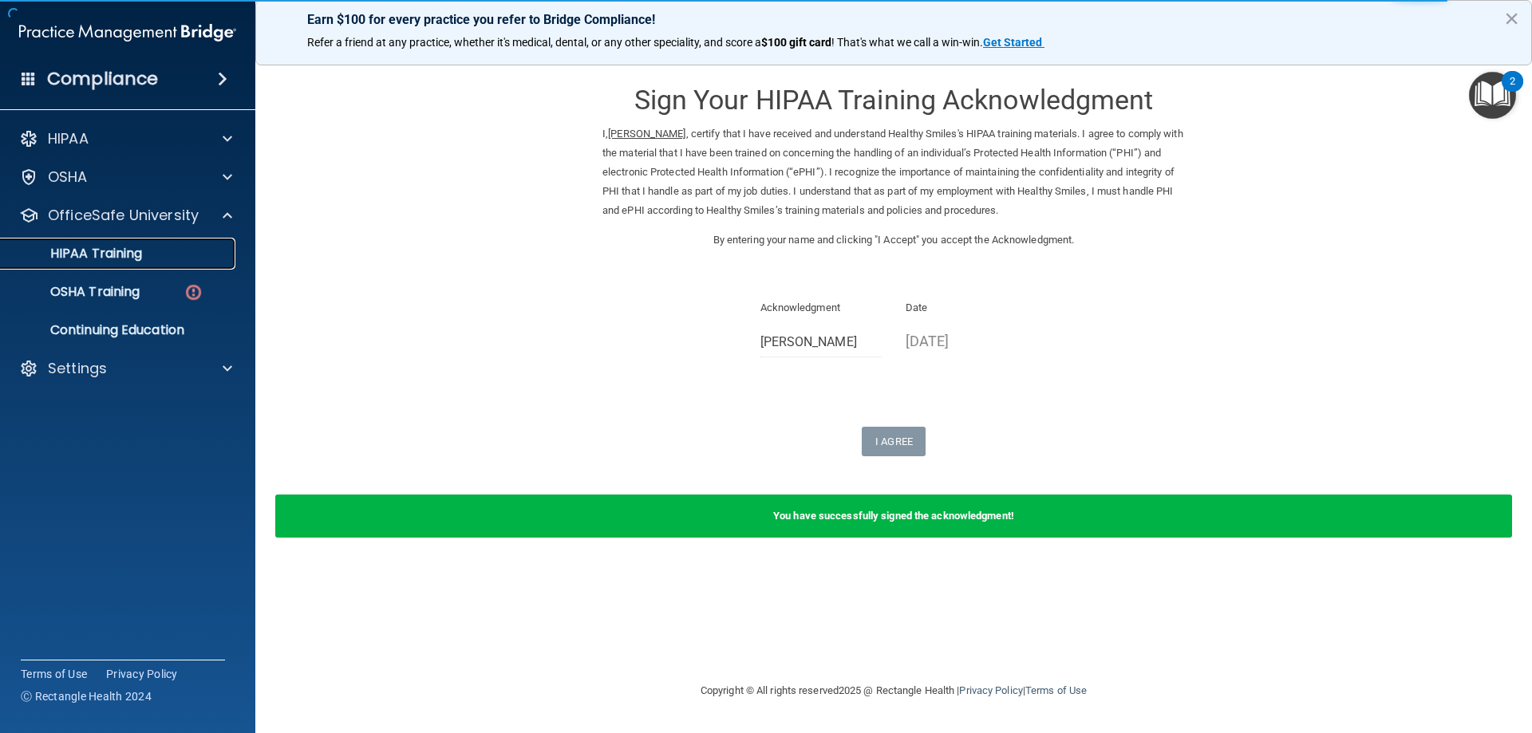
click at [148, 259] on div "HIPAA Training" at bounding box center [119, 254] width 218 height 16
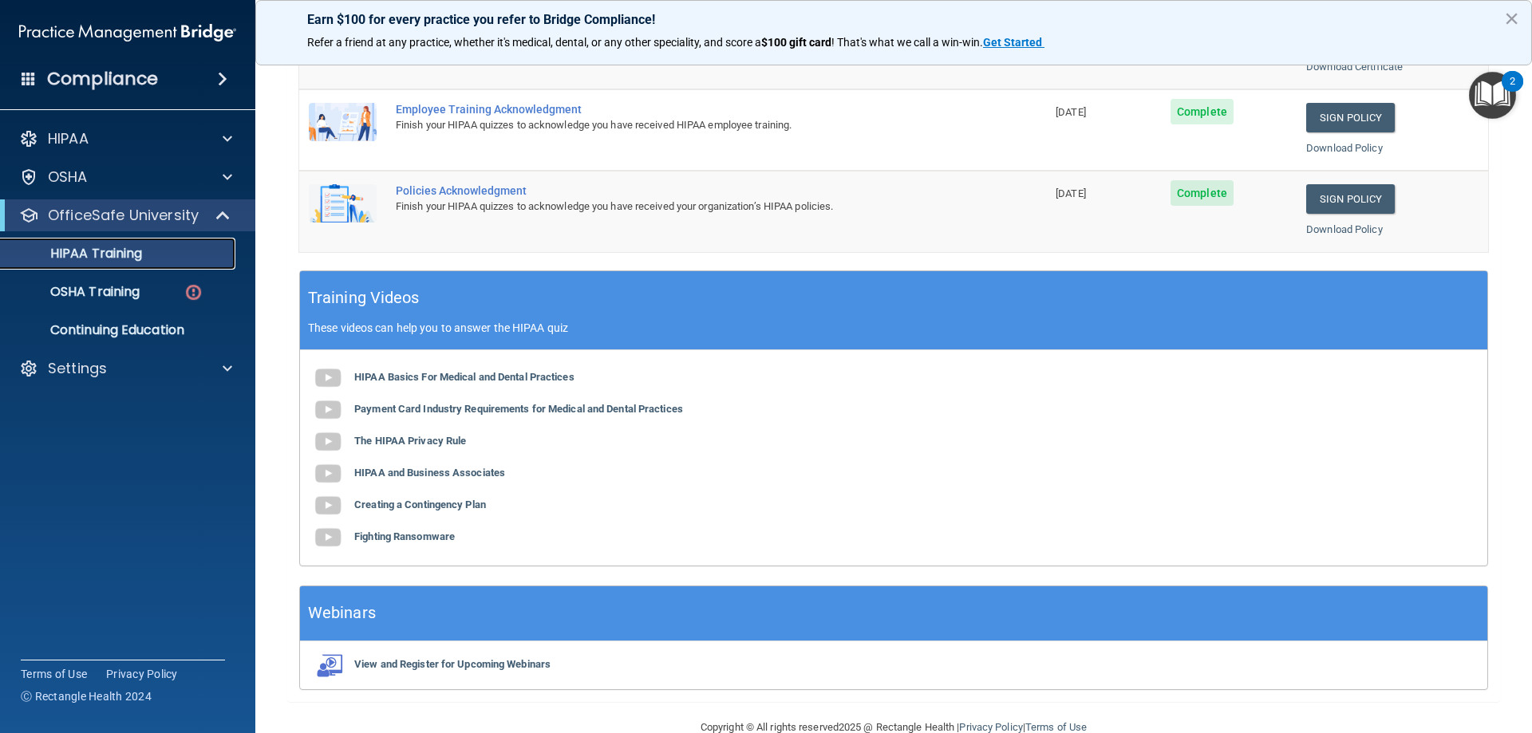
scroll to position [468, 0]
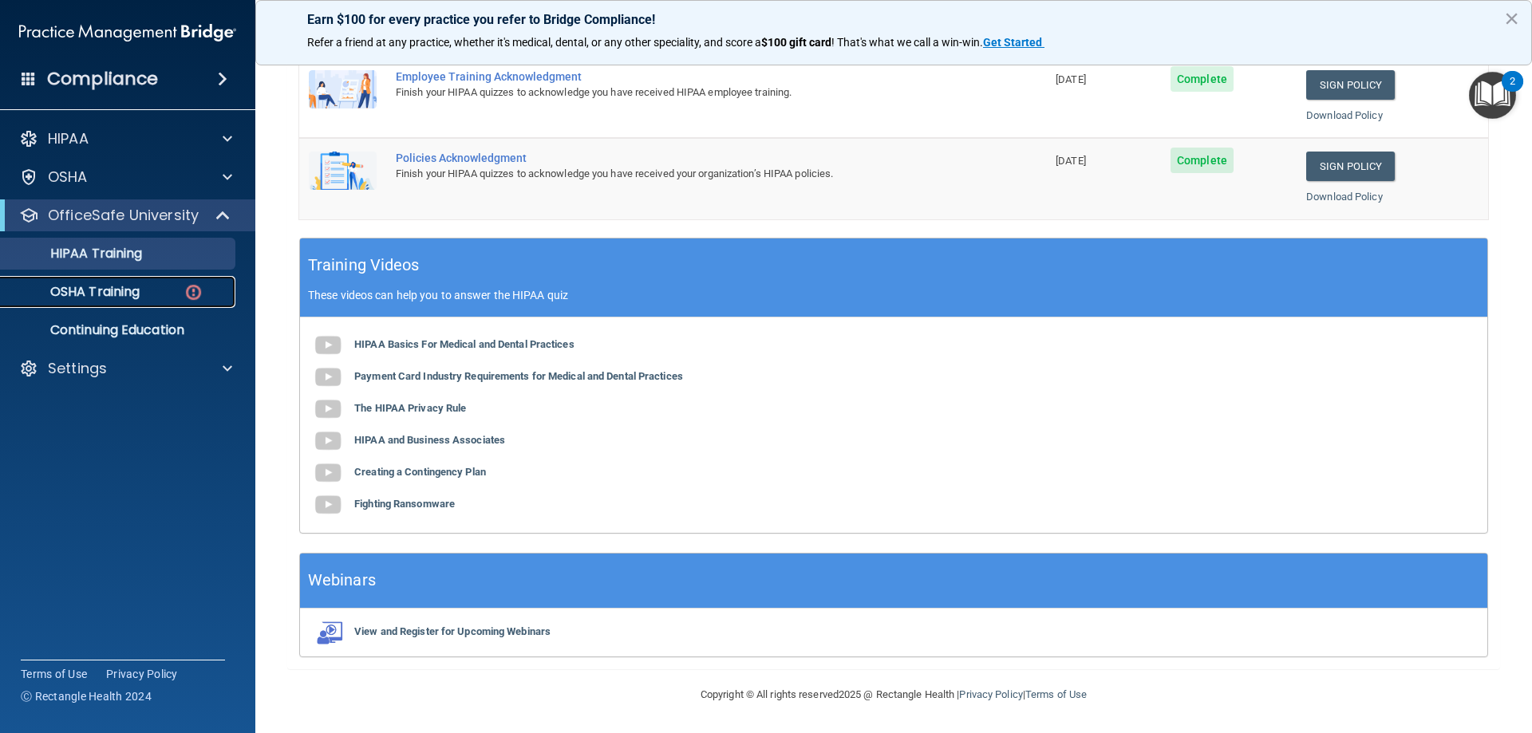
click at [107, 294] on p "OSHA Training" at bounding box center [74, 292] width 129 height 16
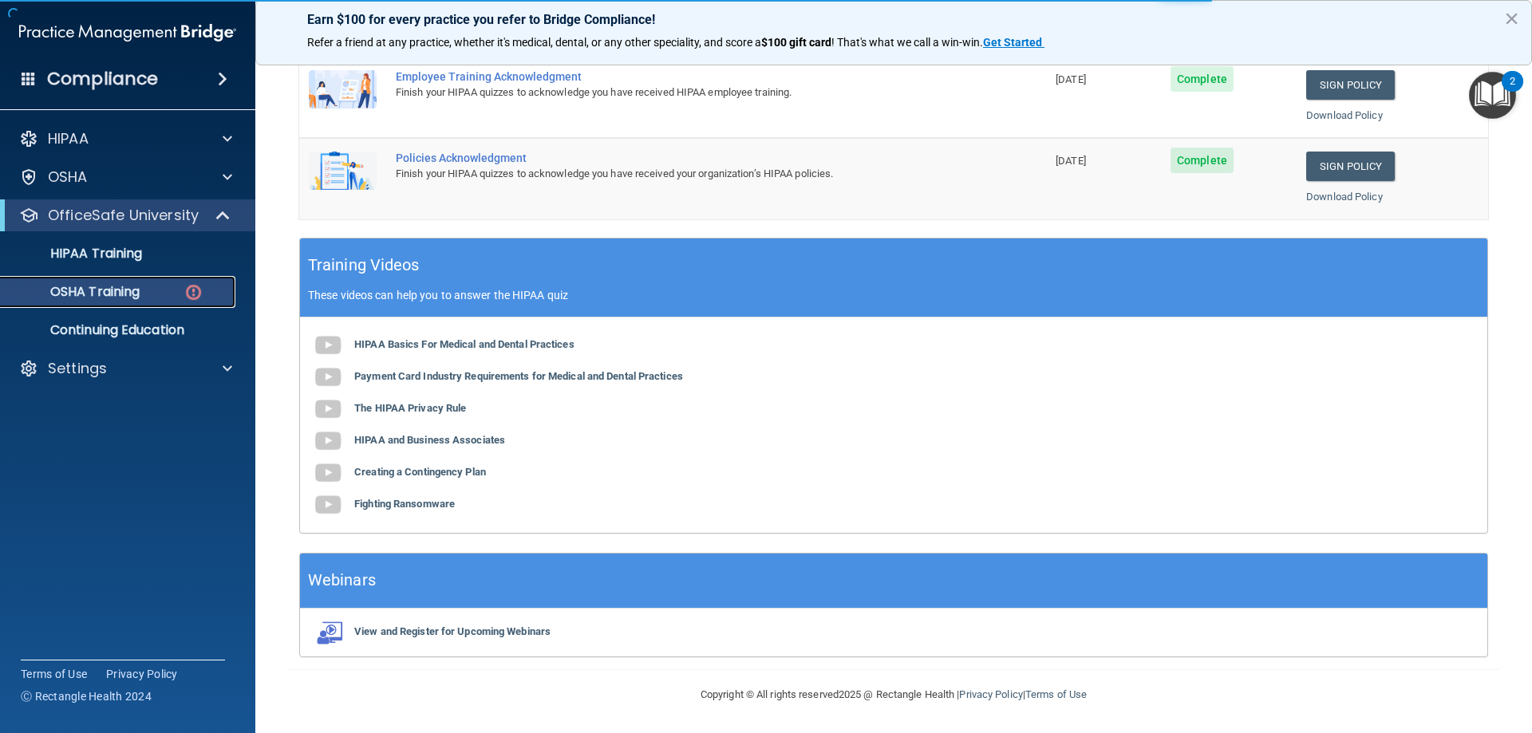
scroll to position [1, 0]
